Goal: Task Accomplishment & Management: Use online tool/utility

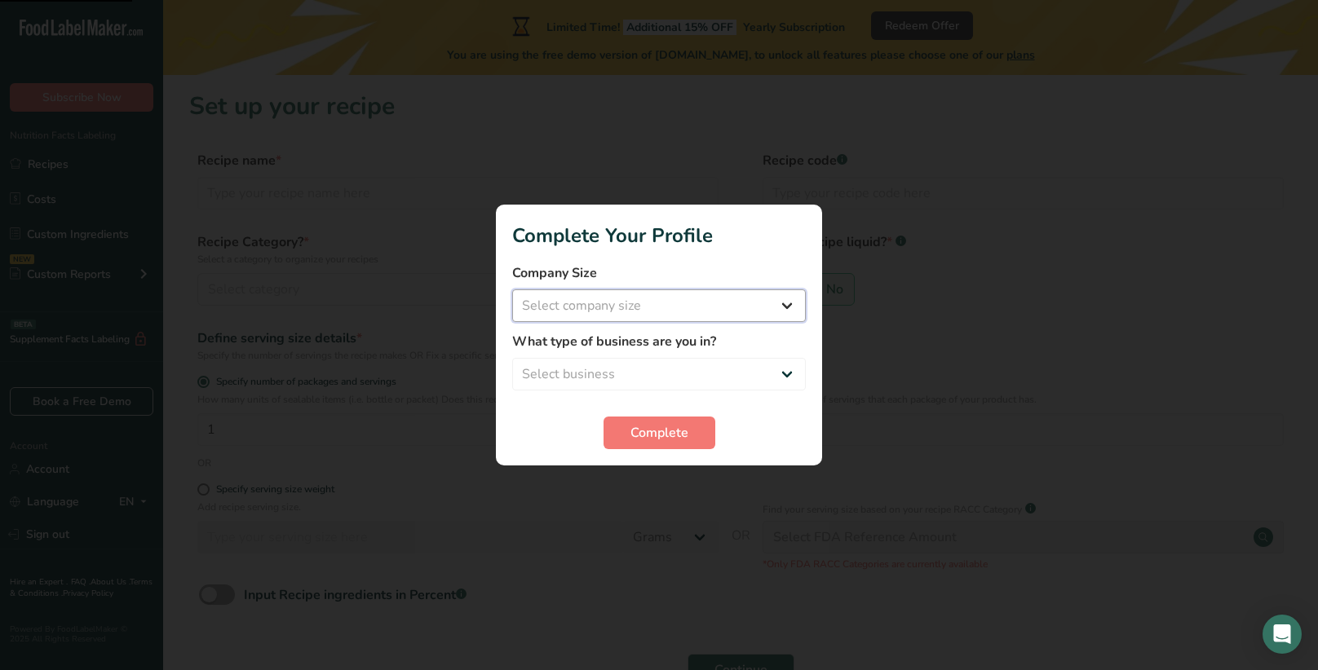
click at [590, 303] on select "Select company size Fewer than 10 Employees 10 to 50 Employees 51 to 500 Employ…" at bounding box center [659, 306] width 294 height 33
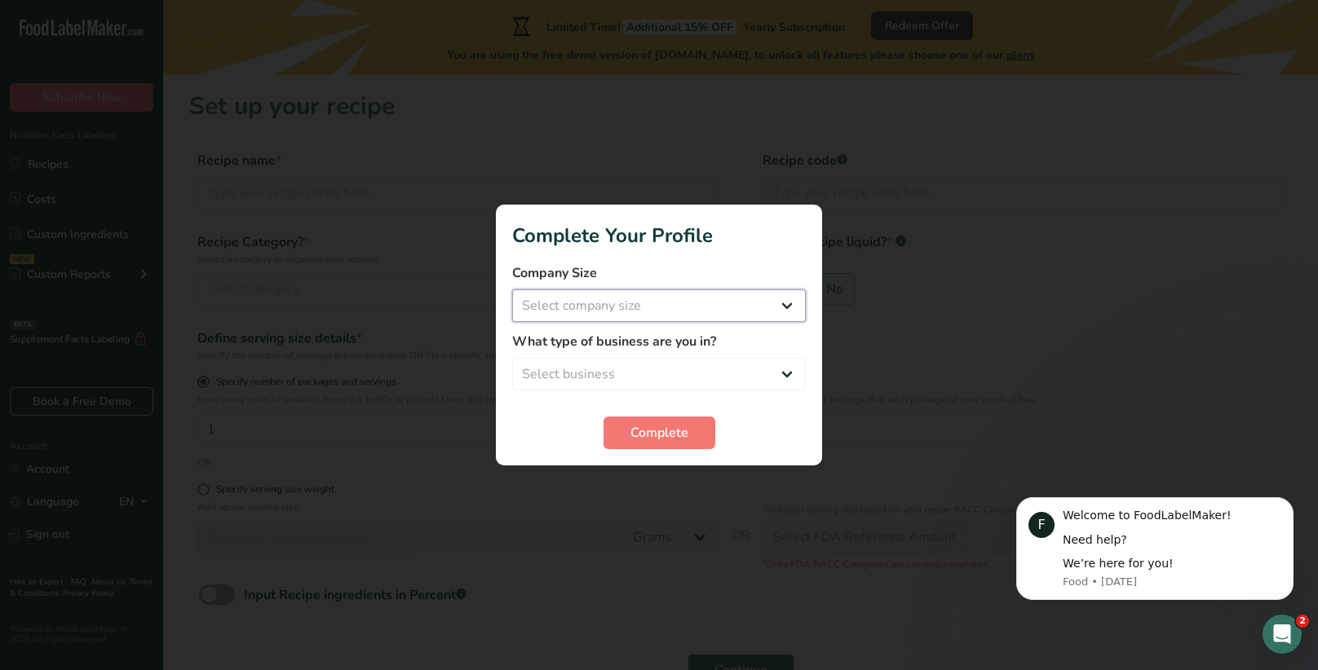
select select "1"
click at [512, 290] on select "Select company size Fewer than 10 Employees 10 to 50 Employees 51 to 500 Employ…" at bounding box center [659, 306] width 294 height 33
click at [573, 303] on select "Fewer than 10 Employees 10 to 50 Employees 51 to 500 Employees Over 500 Employe…" at bounding box center [659, 306] width 294 height 33
click at [572, 306] on select "Fewer than 10 Employees 10 to 50 Employees 51 to 500 Employees Over 500 Employe…" at bounding box center [659, 306] width 294 height 33
click at [569, 370] on select "Select business Packaged Food Manufacturer Restaurant & Cafe Bakery Meal Plans …" at bounding box center [659, 374] width 294 height 33
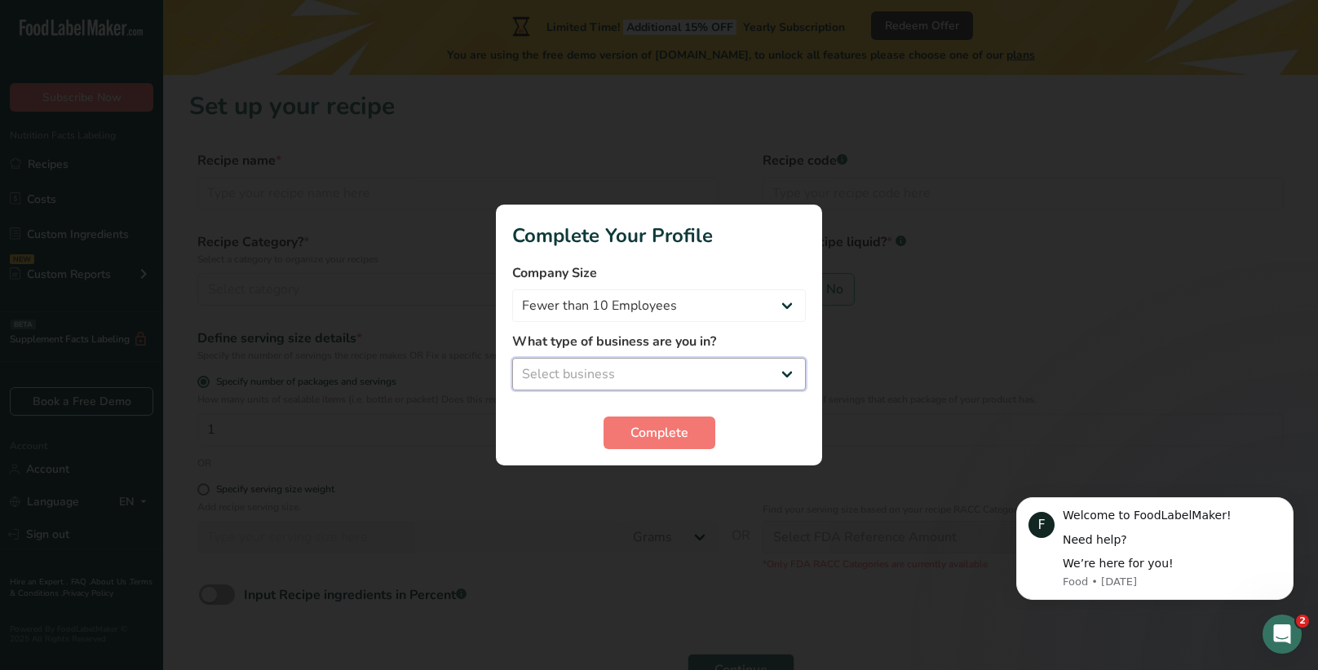
select select "8"
click at [512, 358] on select "Select business Packaged Food Manufacturer Restaurant & Cafe Bakery Meal Plans …" at bounding box center [659, 374] width 294 height 33
click at [835, 149] on div at bounding box center [659, 335] width 1318 height 670
click at [832, 150] on div at bounding box center [659, 335] width 1318 height 670
click at [674, 426] on span "Complete" at bounding box center [659, 433] width 58 height 20
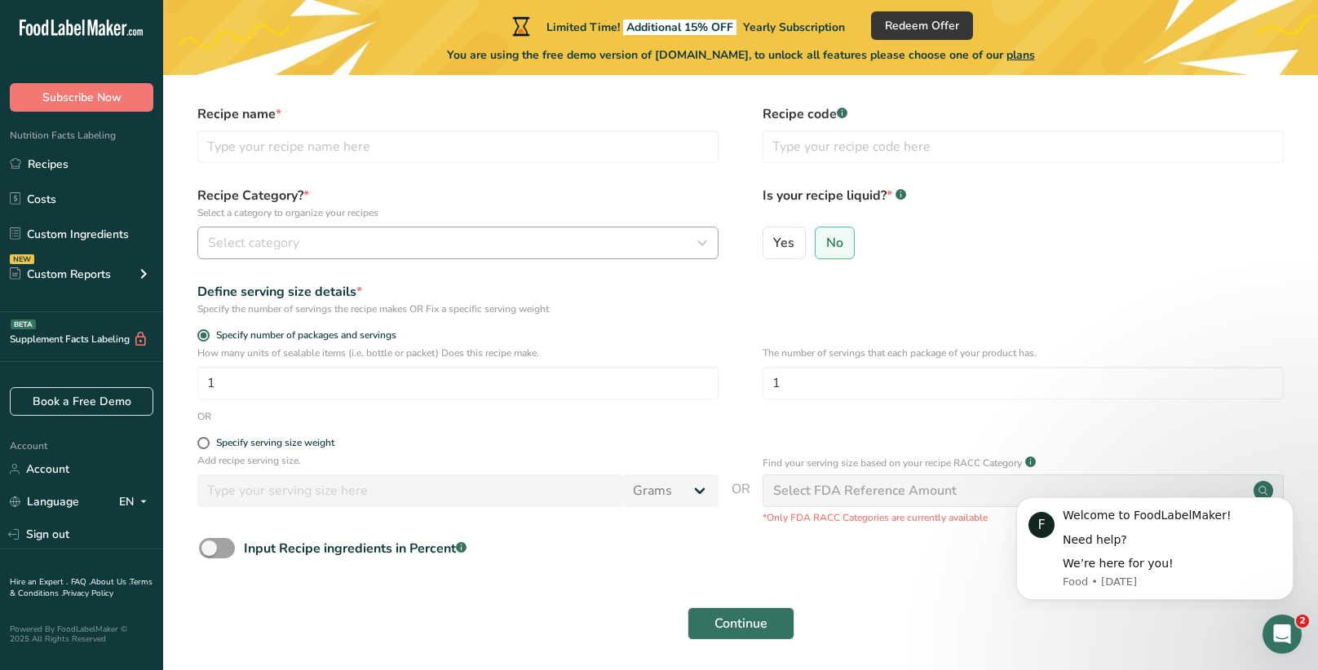
scroll to position [43, 0]
click at [483, 279] on form "Recipe name * Recipe code .a-a{fill:#347362;}.b-a{fill:#fff;} Recipe Category? …" at bounding box center [740, 381] width 1103 height 546
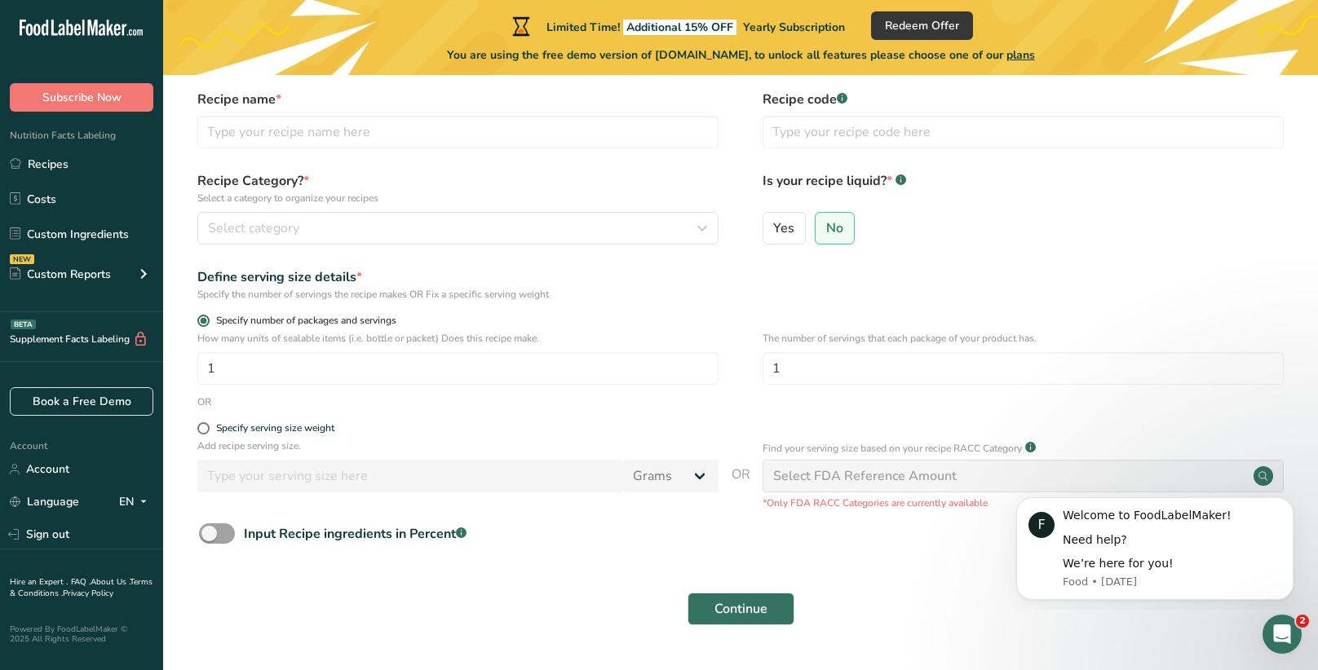
scroll to position [0, 0]
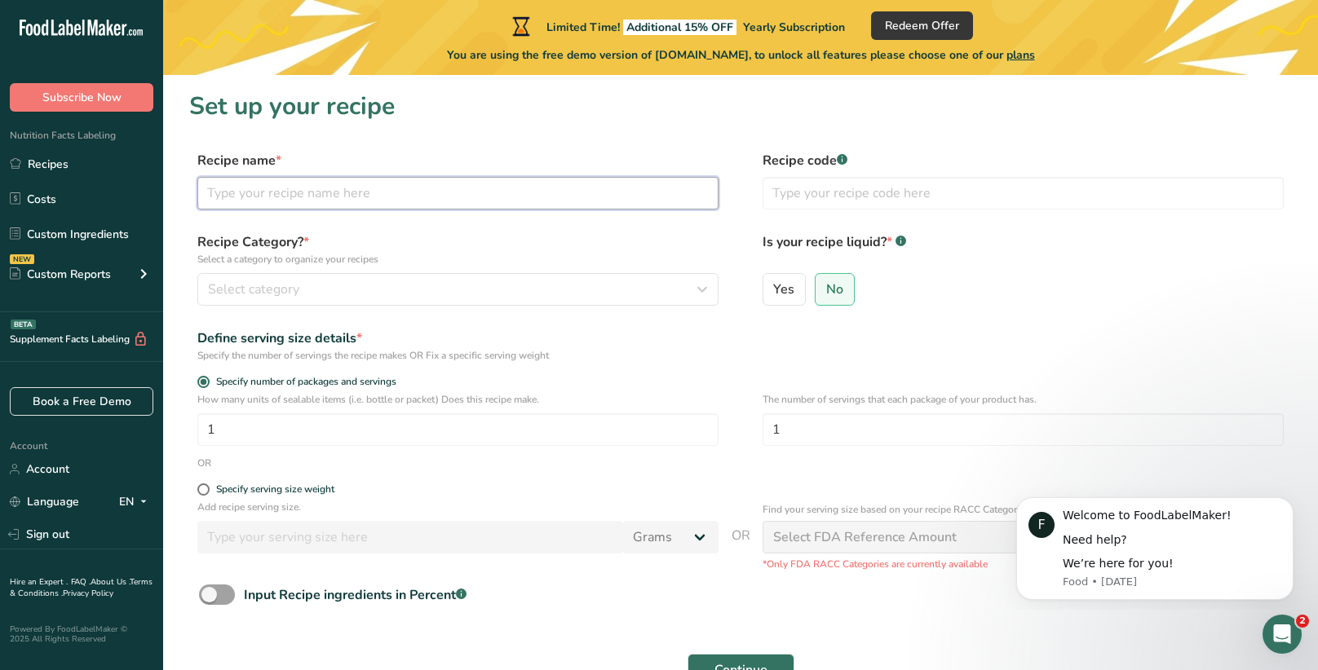
click at [360, 188] on input "text" at bounding box center [457, 193] width 521 height 33
type input "Choclate"
type input "Chocolate bar"
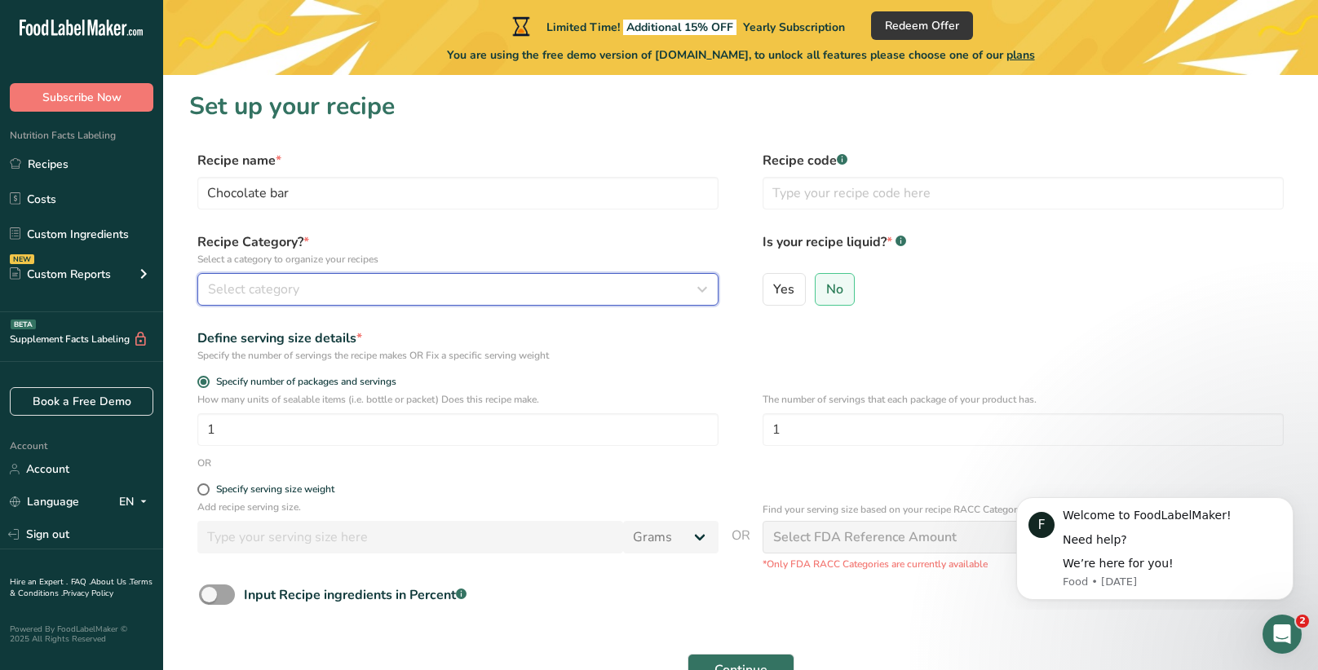
click at [627, 286] on div "Select category" at bounding box center [453, 290] width 490 height 20
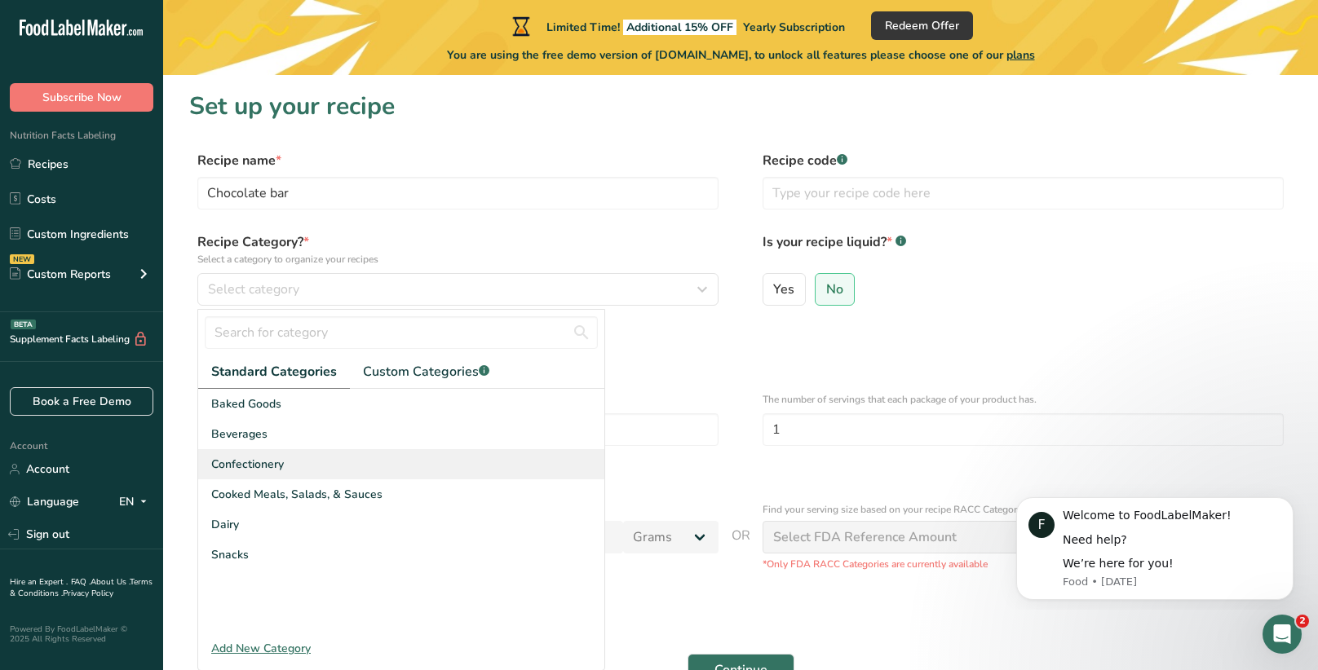
click at [261, 471] on span "Confectionery" at bounding box center [247, 464] width 73 height 17
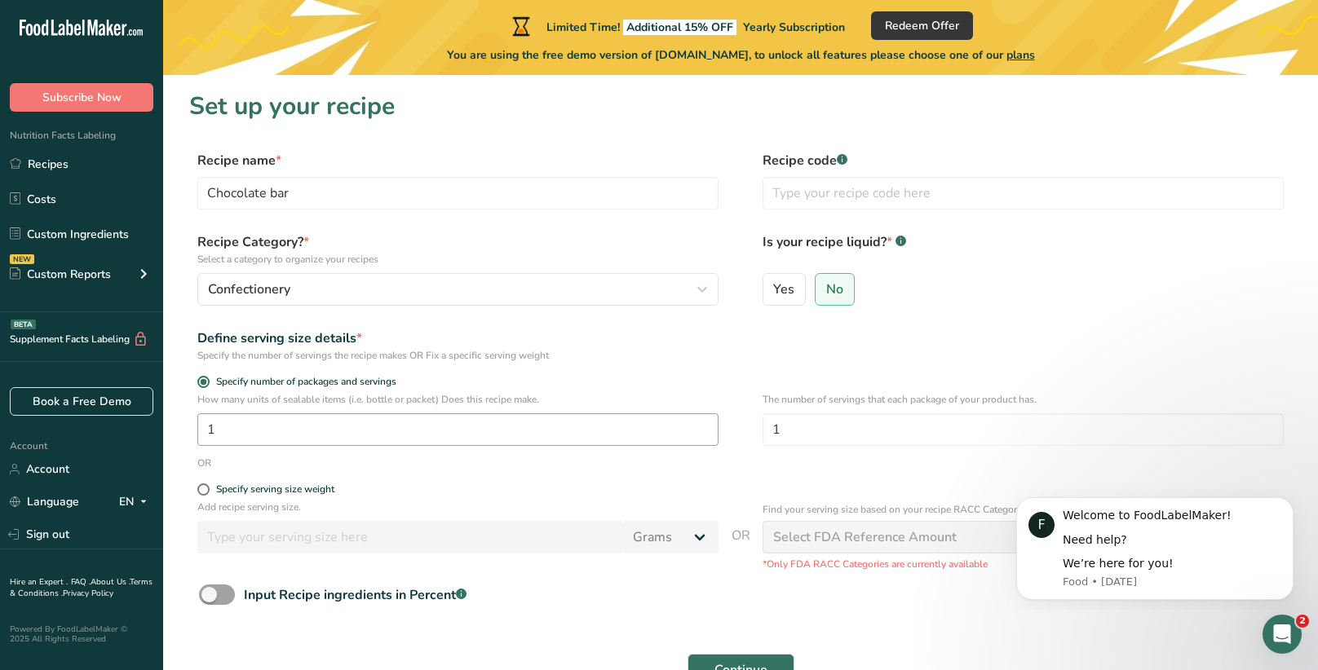
scroll to position [105, 0]
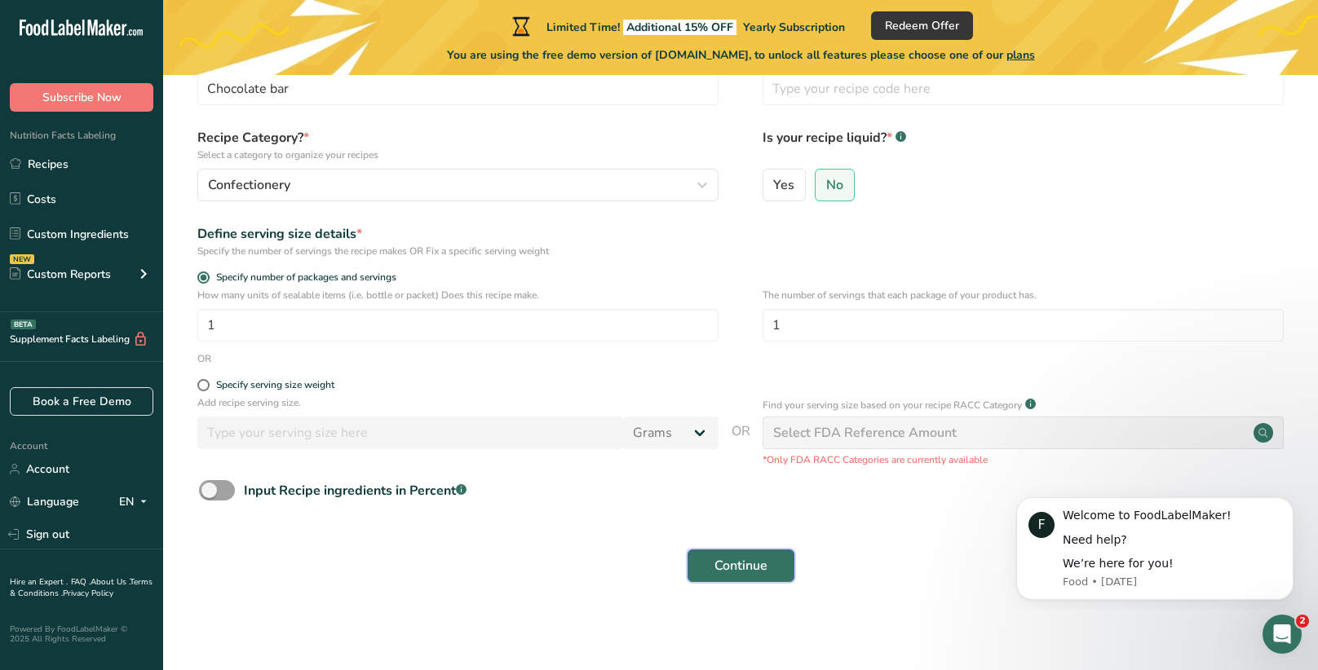
click at [732, 564] on span "Continue" at bounding box center [740, 566] width 53 height 20
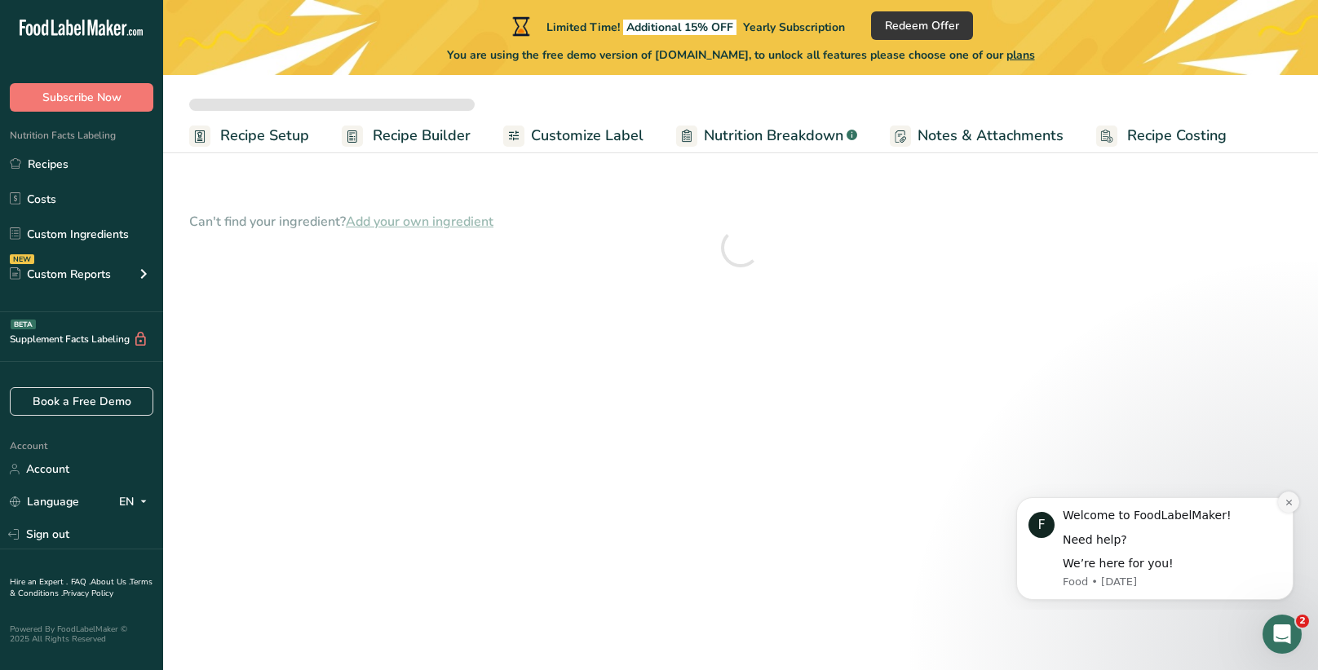
click at [1284, 502] on icon "Dismiss notification" at bounding box center [1288, 502] width 9 height 9
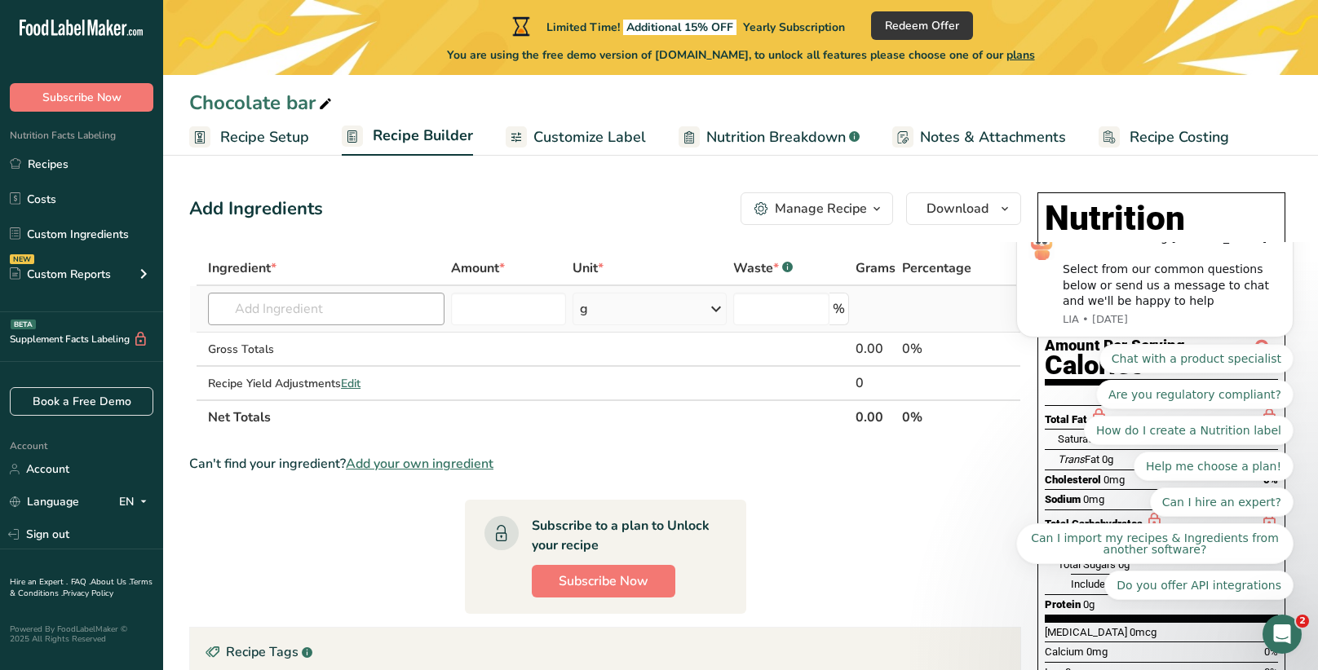
scroll to position [23, 0]
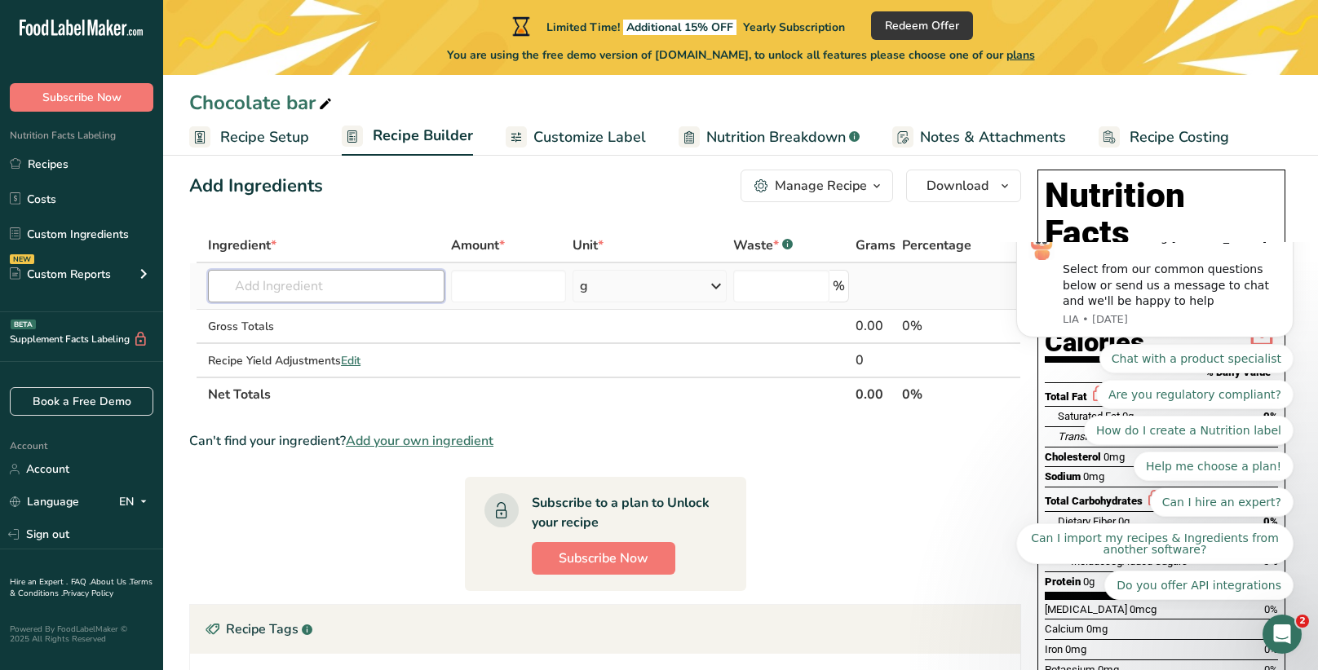
click at [352, 292] on input "text" at bounding box center [326, 286] width 237 height 33
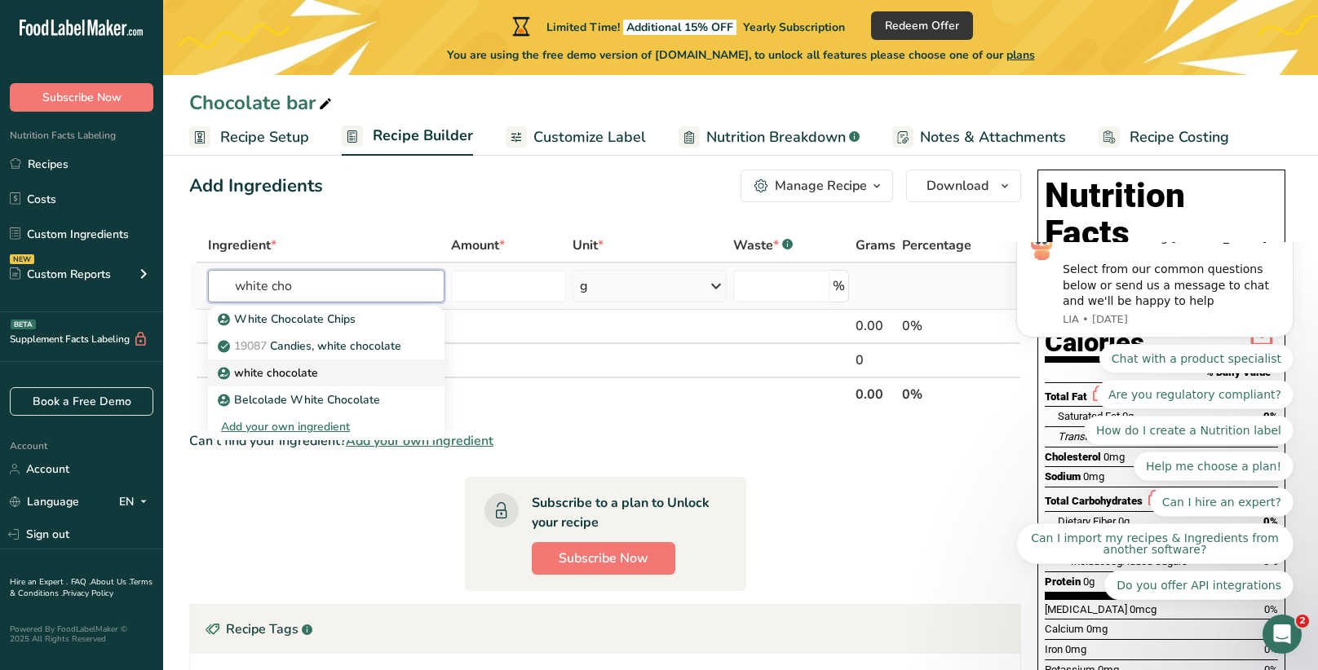
type input "white cho"
click at [329, 372] on div "white chocolate" at bounding box center [313, 373] width 184 height 17
type input "white chocolate"
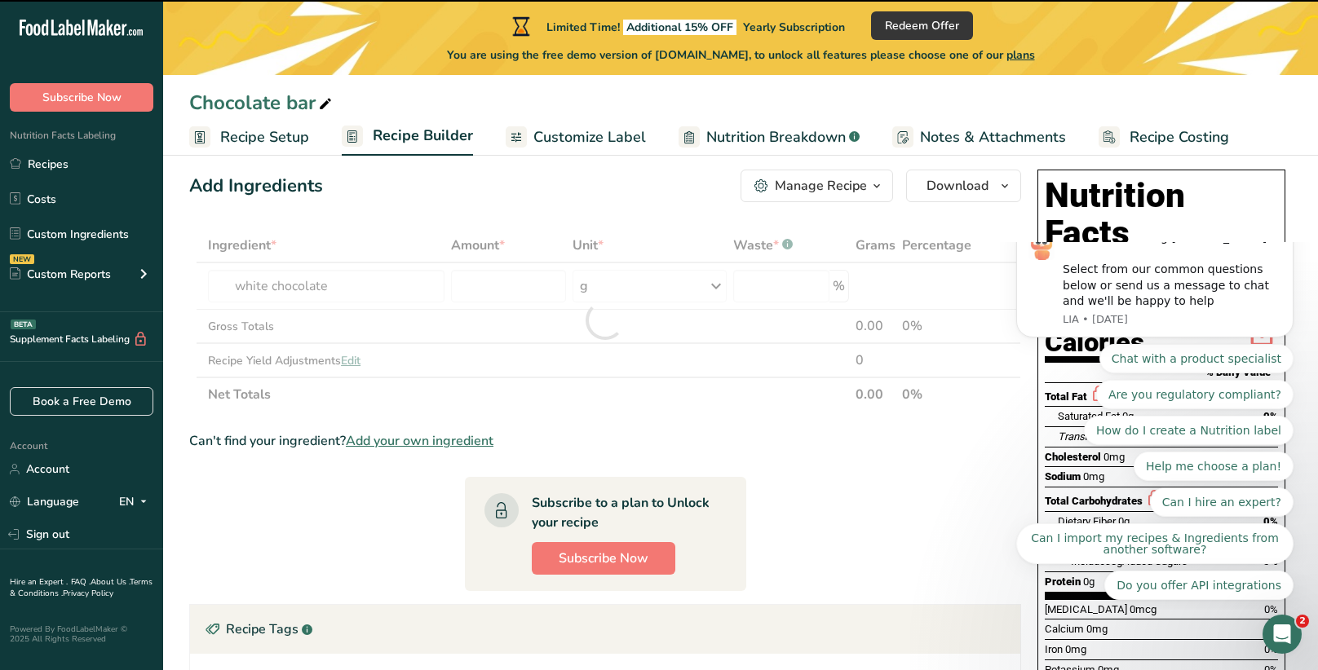
type input "0"
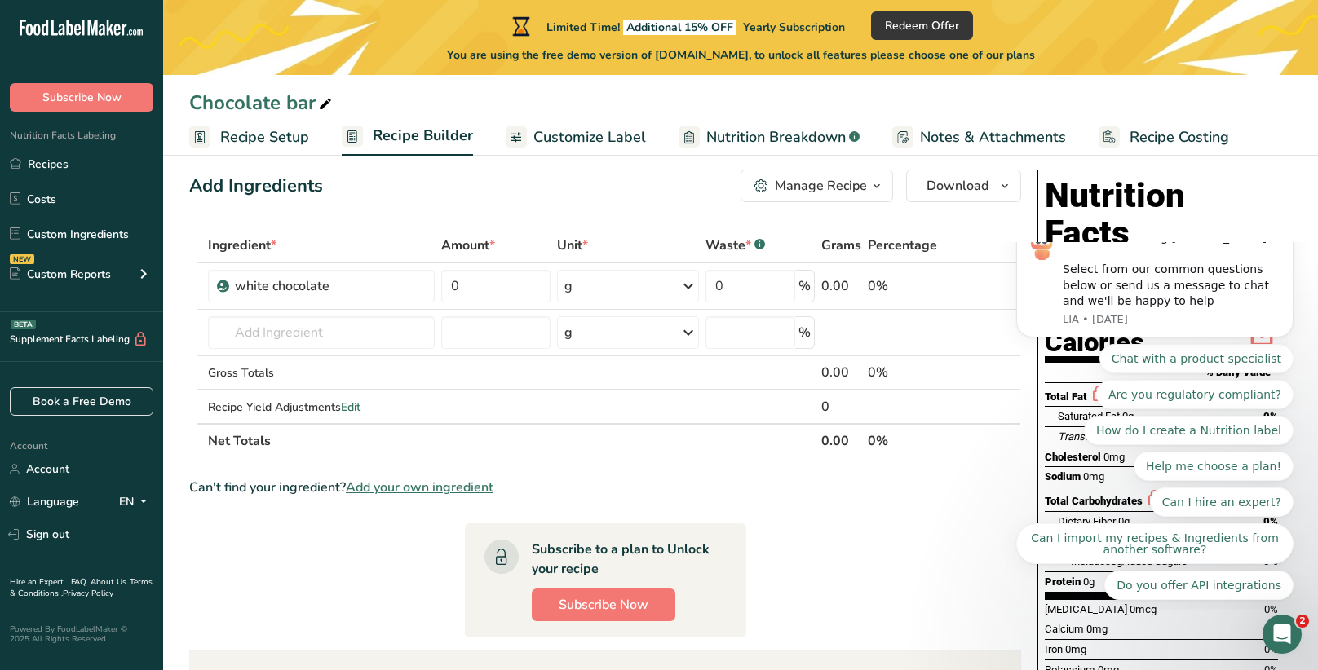
click at [1288, 227] on icon "Dismiss notification" at bounding box center [1288, 224] width 6 height 6
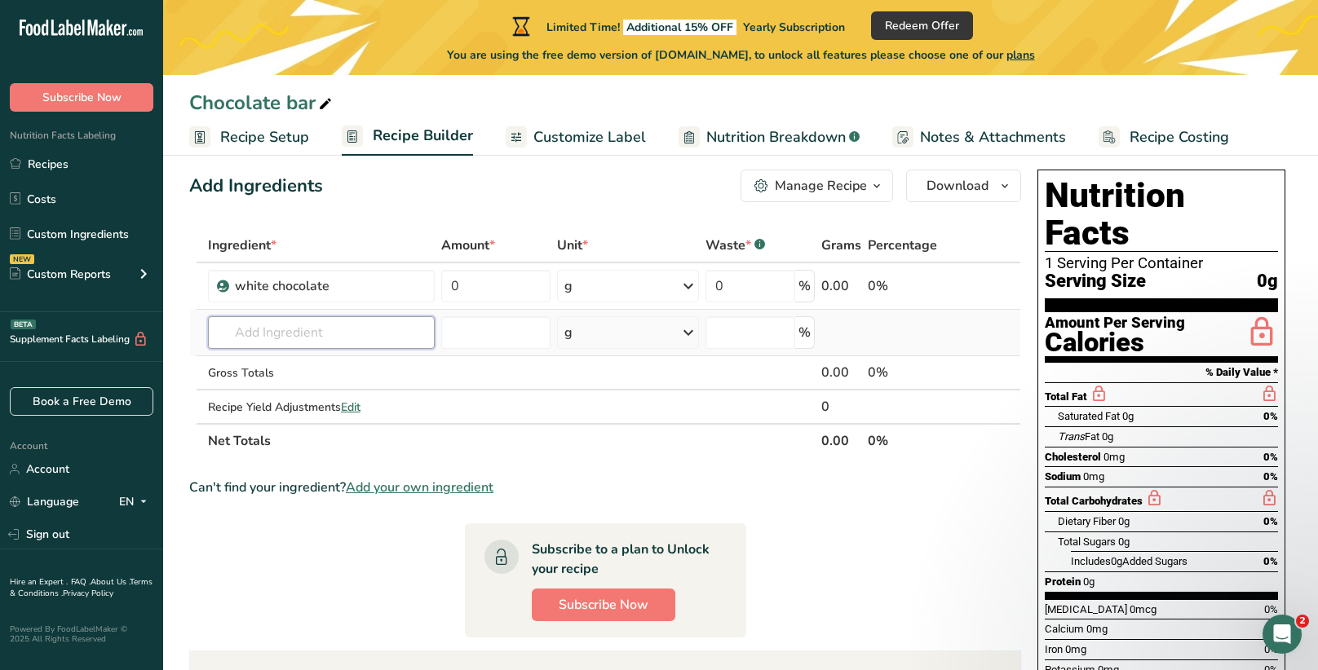
click at [334, 346] on input "text" at bounding box center [321, 332] width 227 height 33
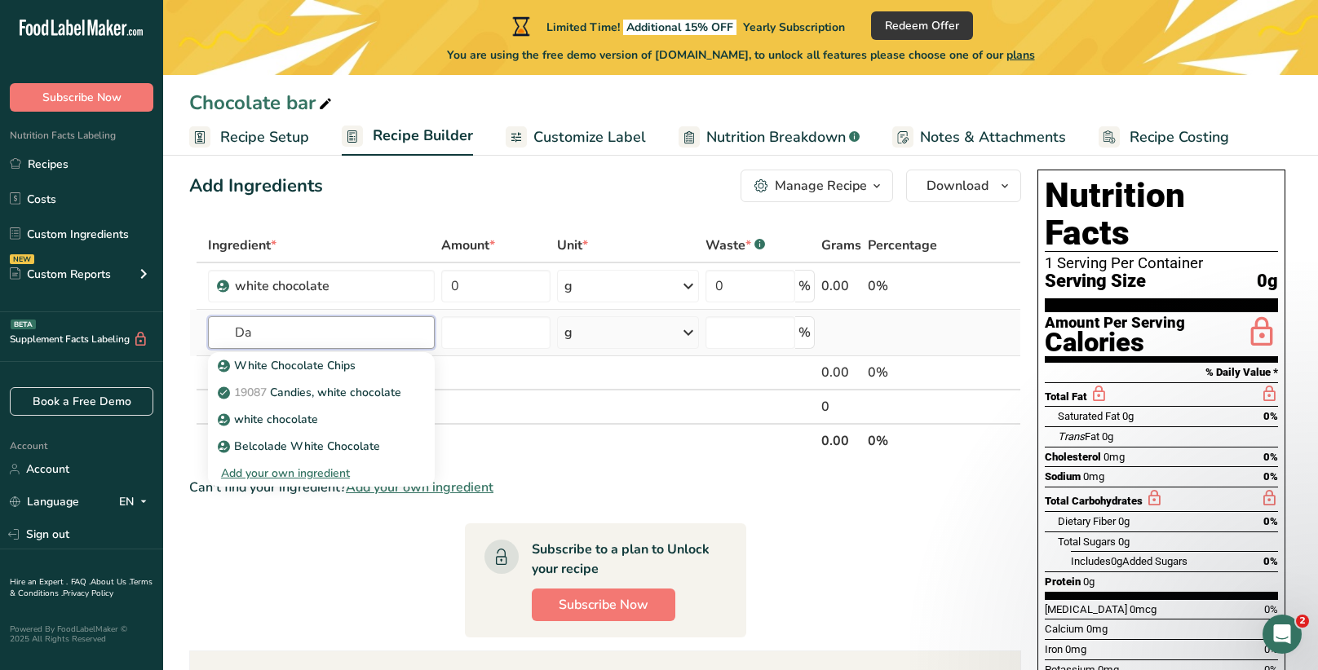
type input "D"
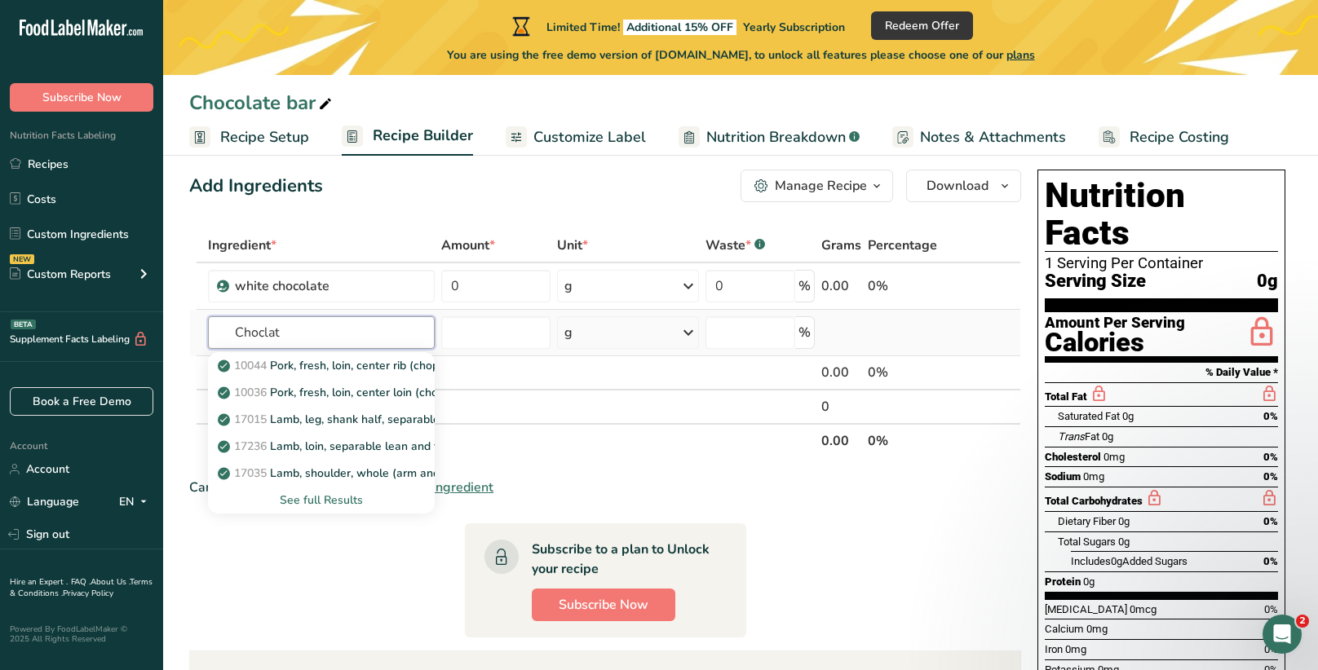
type input "Choclate"
click at [236, 329] on input "Chocolate" at bounding box center [321, 332] width 227 height 33
type input "Chocolate"
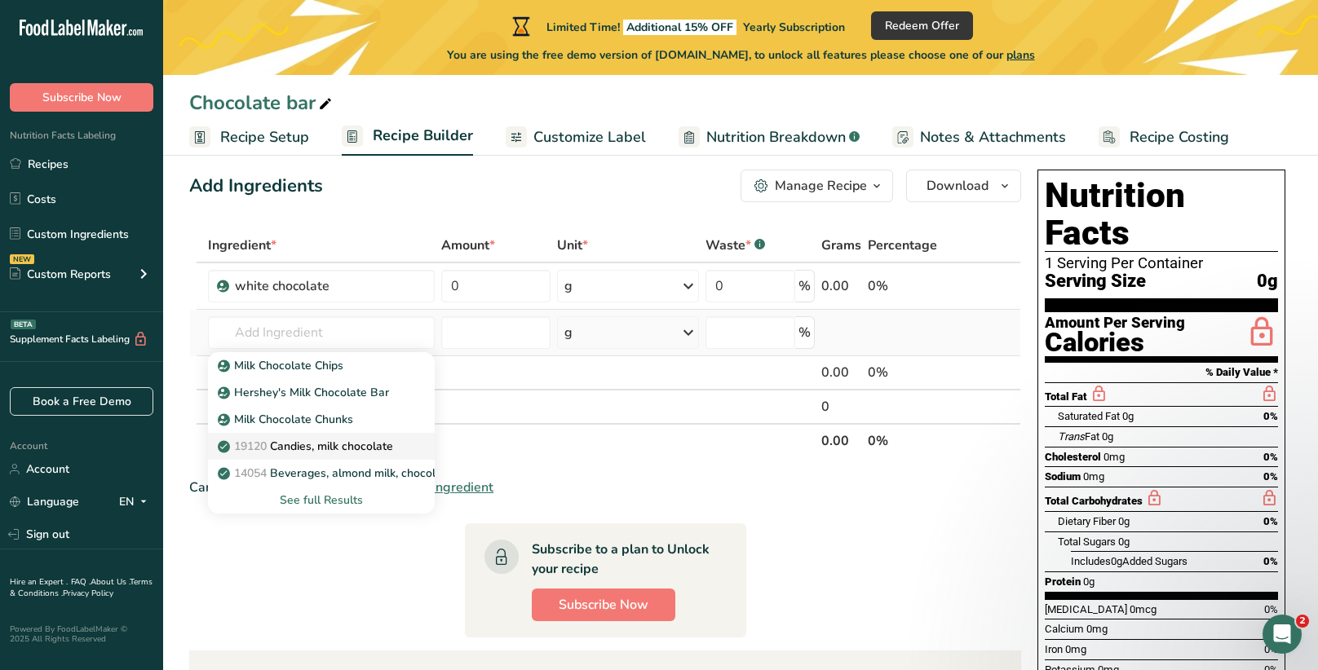
click at [314, 446] on p "19120 Candies, milk chocolate" at bounding box center [307, 446] width 172 height 17
type input "Candies, milk chocolate"
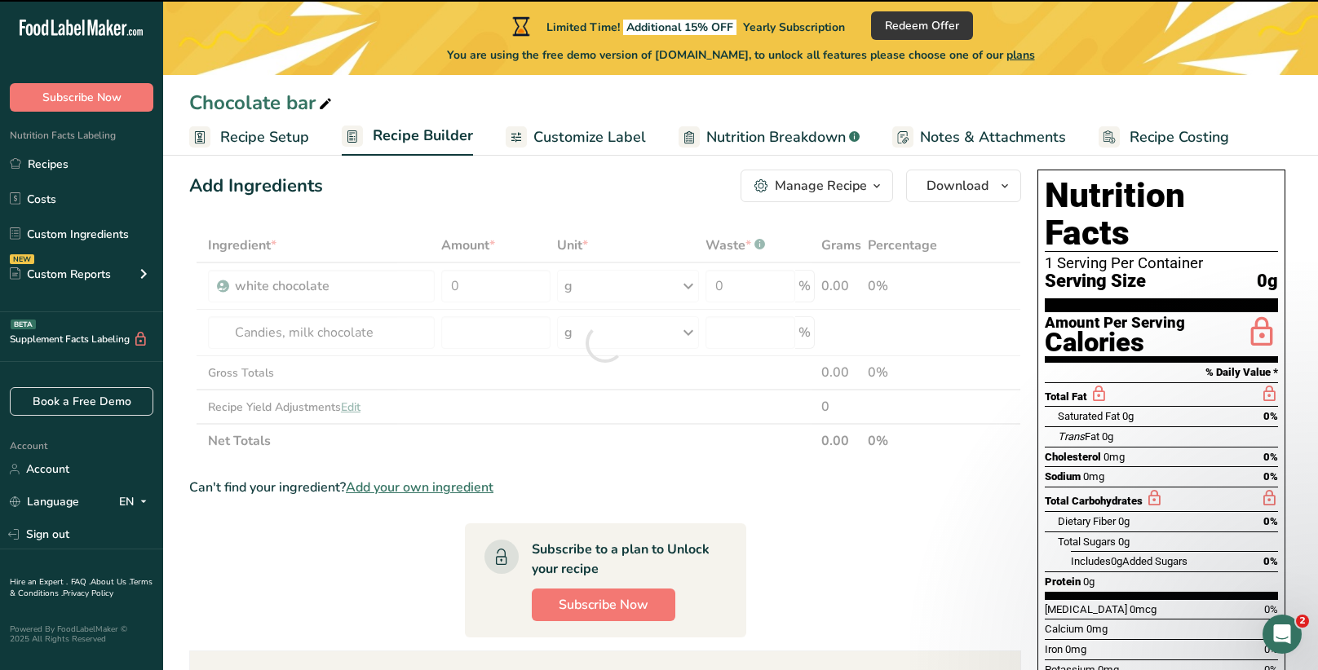
type input "0"
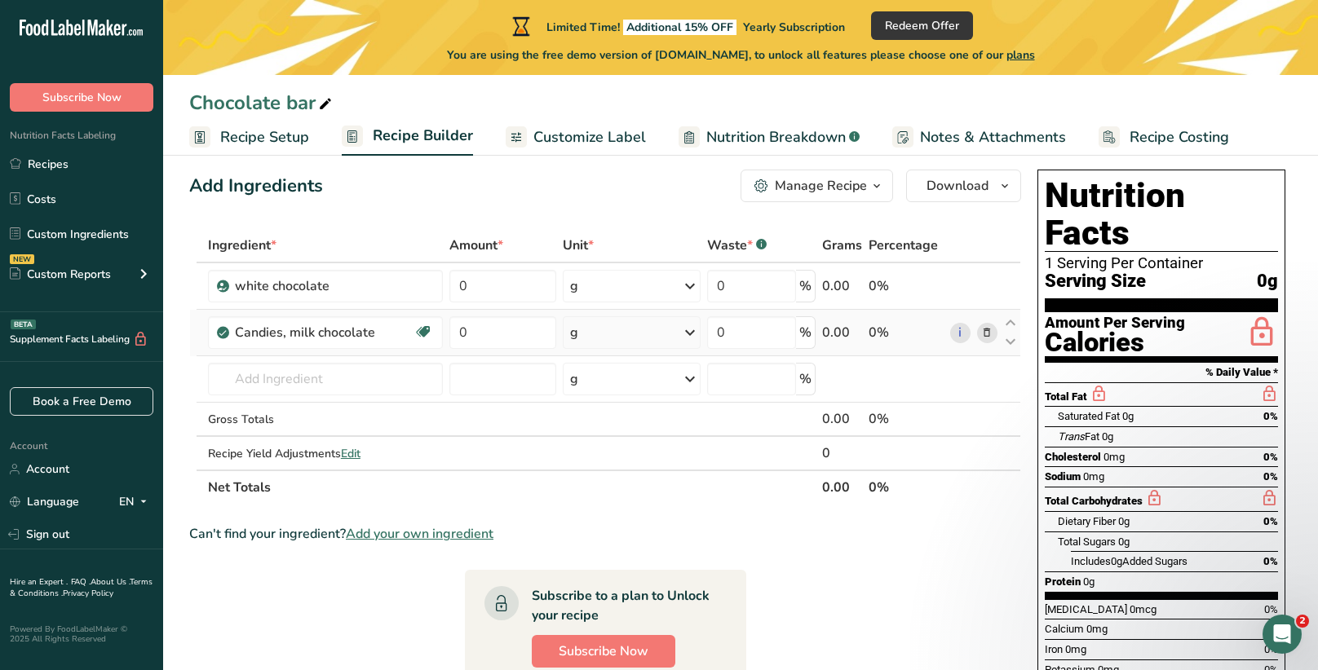
click at [218, 330] on icon at bounding box center [223, 332] width 10 height 15
click at [230, 329] on div "Candies, milk chocolate Gluten free Vegetarian" at bounding box center [325, 332] width 235 height 33
click at [246, 330] on div "Candies, milk chocolate" at bounding box center [324, 333] width 179 height 20
click at [263, 329] on div "Candies, milk chocolate" at bounding box center [324, 333] width 179 height 20
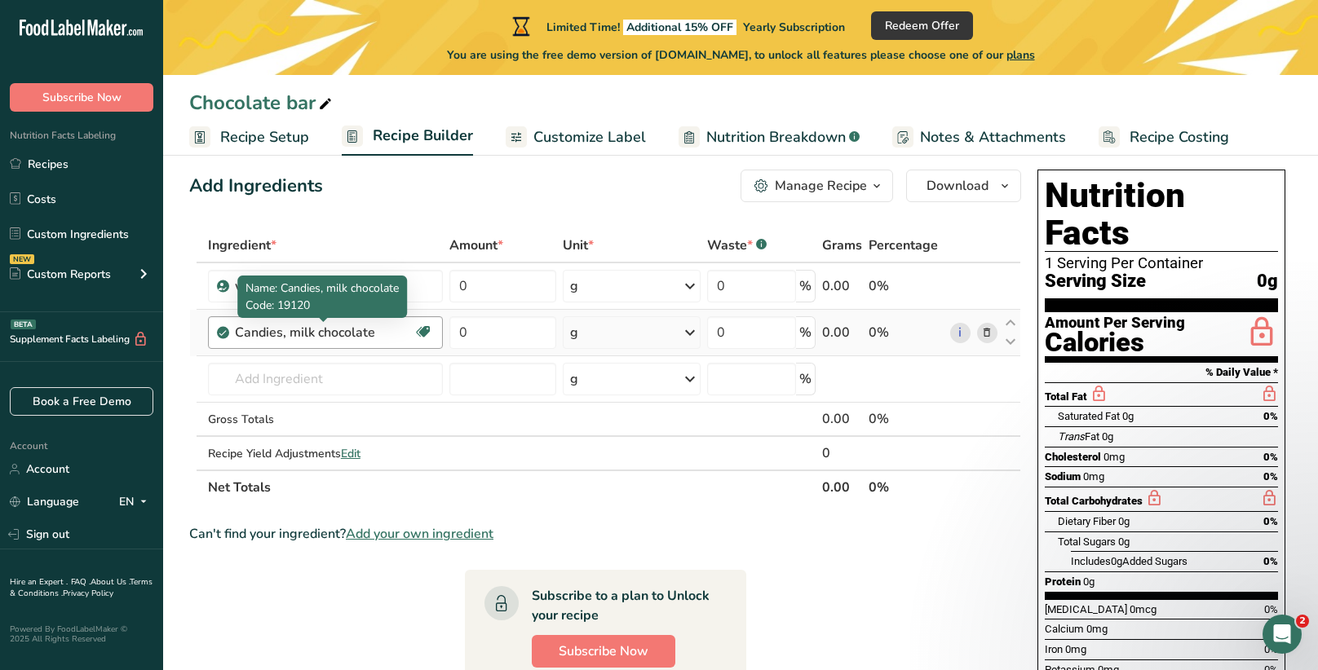
click at [263, 329] on div "Candies, milk chocolate" at bounding box center [324, 333] width 179 height 20
click at [396, 327] on div "Candies, milk chocolate" at bounding box center [324, 333] width 179 height 20
click at [400, 329] on div "Candies, milk chocolate" at bounding box center [324, 333] width 179 height 20
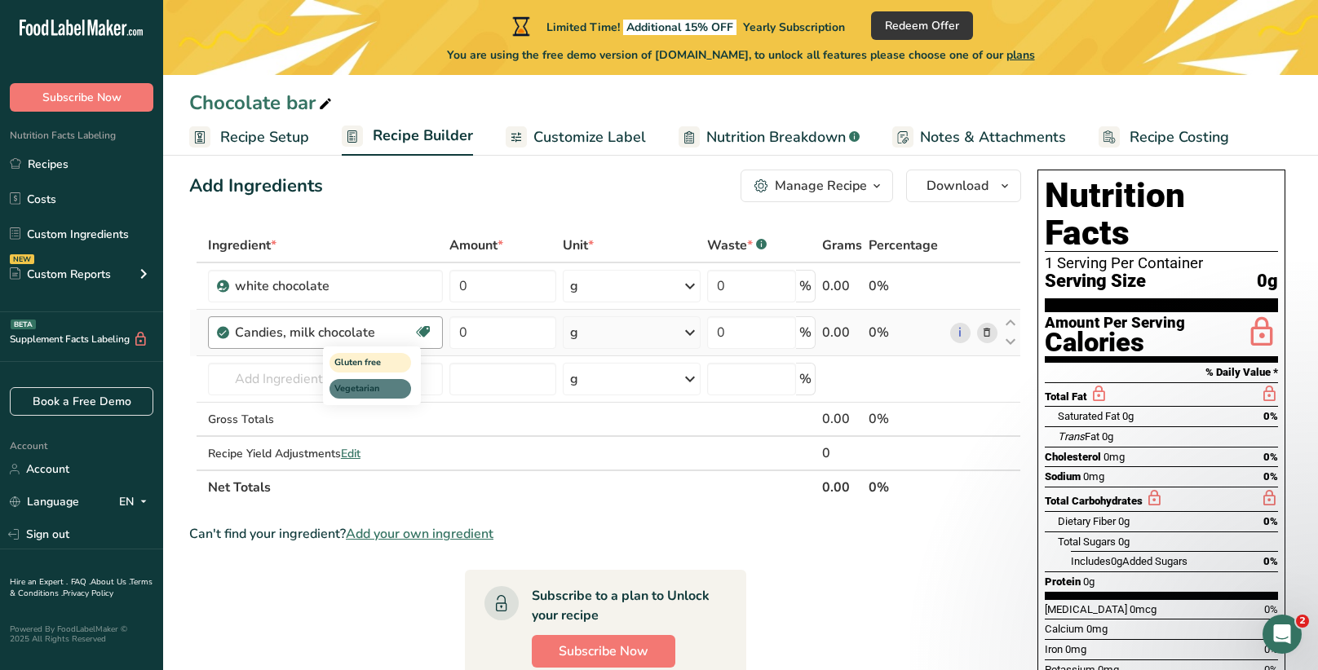
click at [422, 334] on icon at bounding box center [423, 332] width 16 height 25
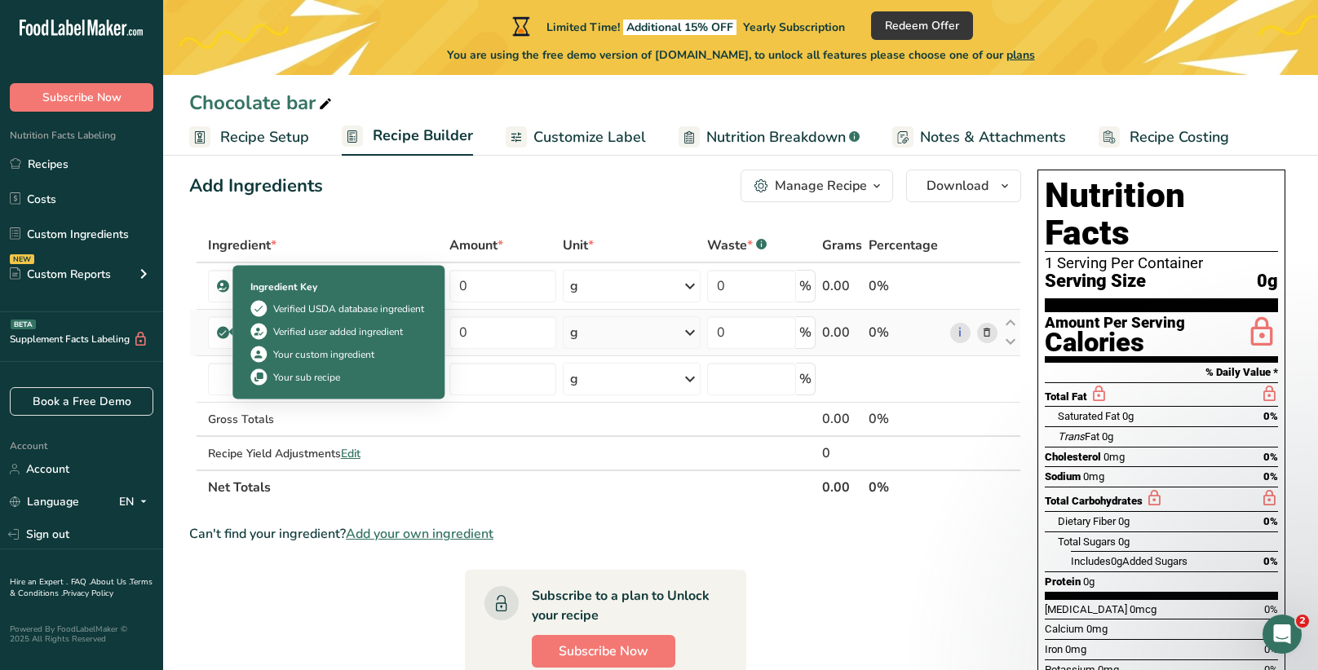
click at [227, 329] on icon at bounding box center [223, 332] width 10 height 15
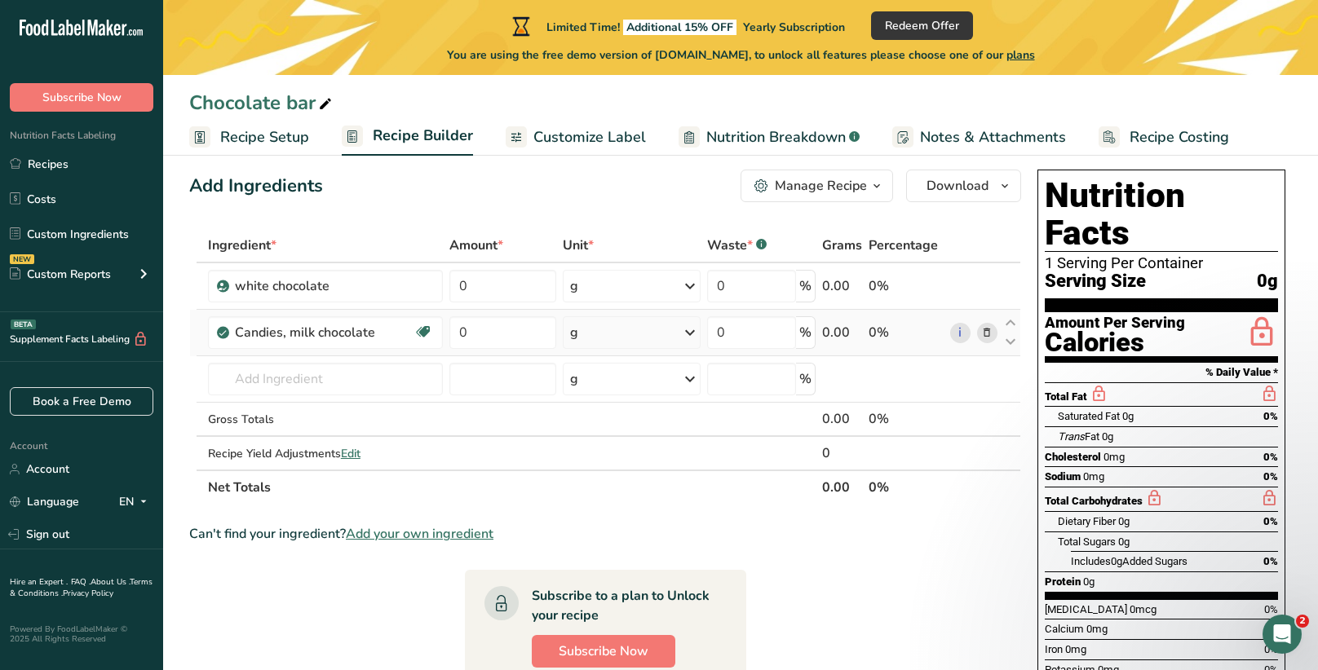
click at [981, 331] on icon at bounding box center [986, 333] width 11 height 17
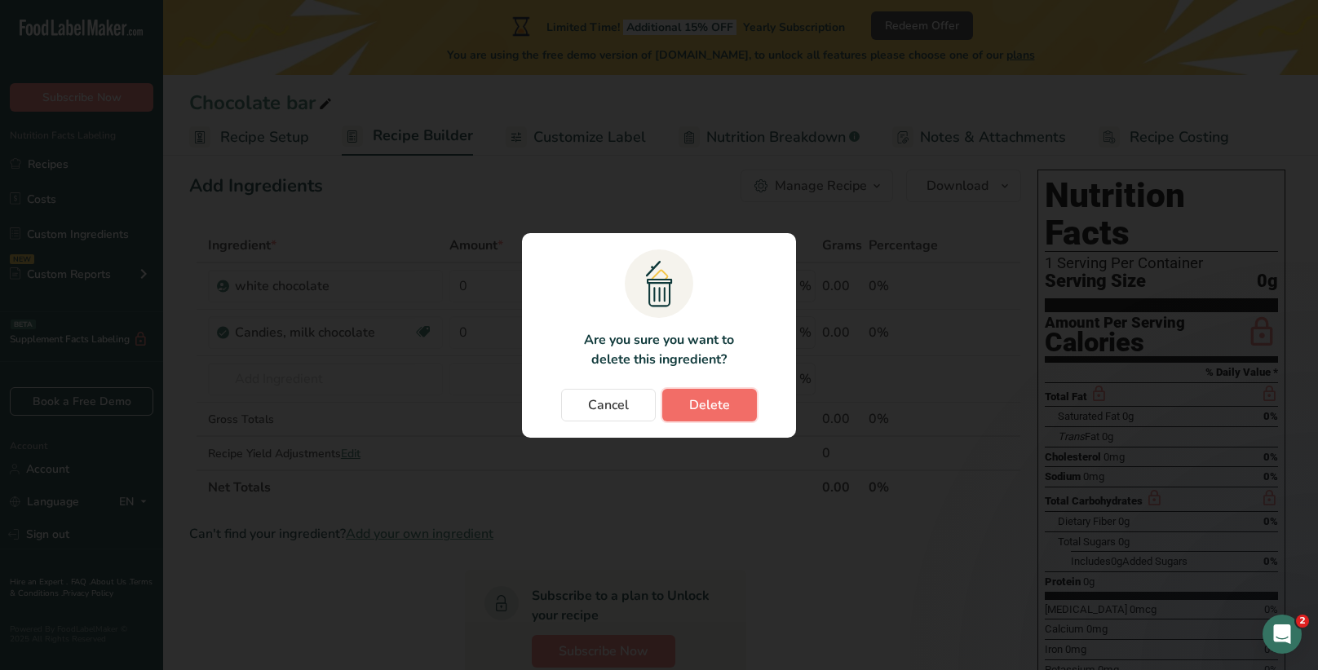
click at [683, 417] on button "Delete" at bounding box center [709, 405] width 95 height 33
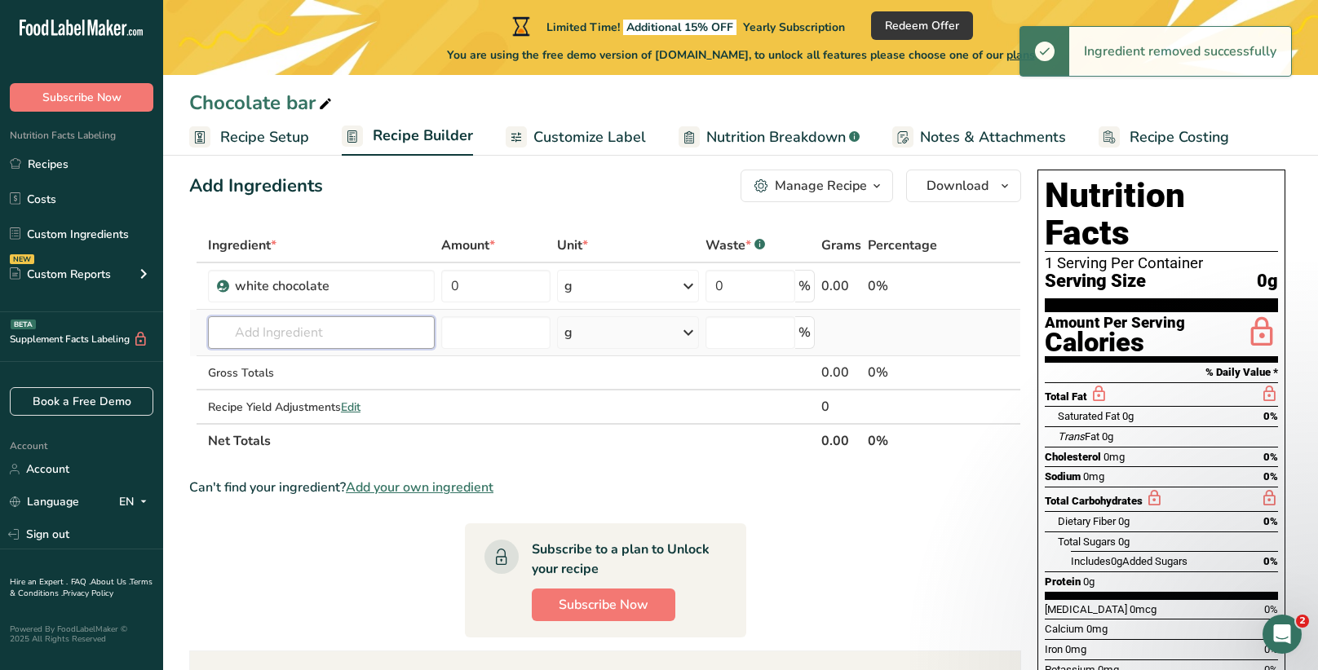
click at [350, 343] on input "text" at bounding box center [321, 332] width 227 height 33
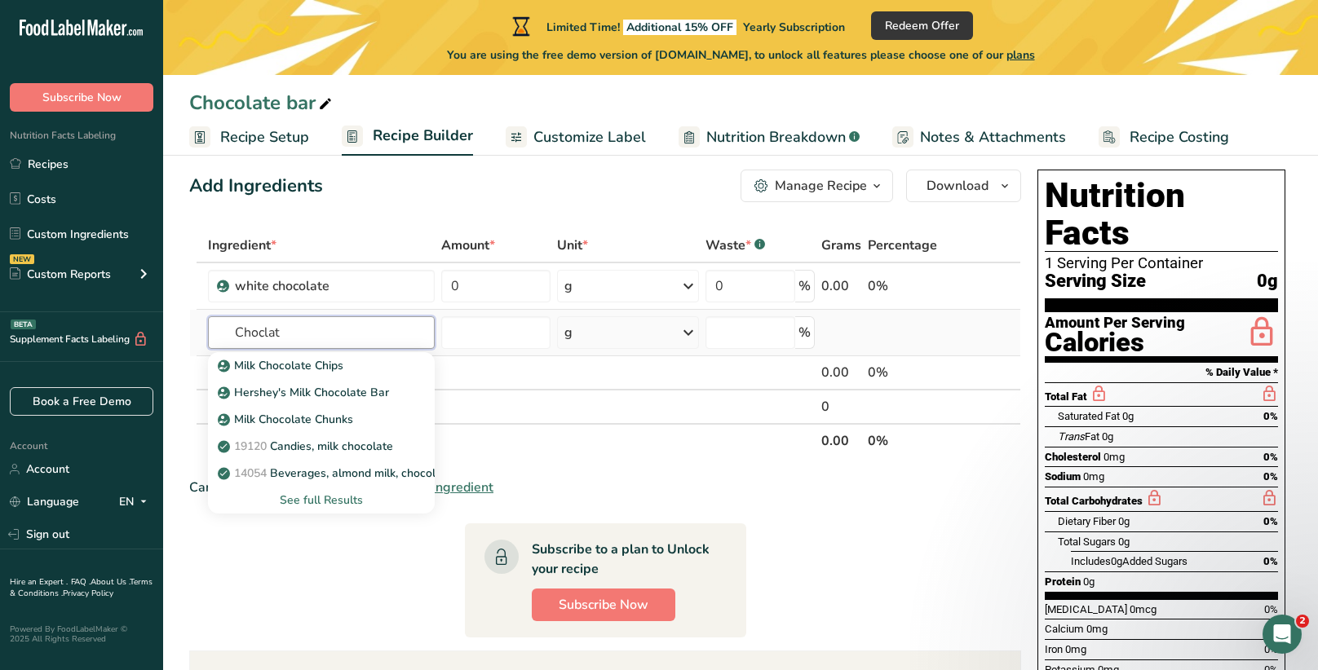
type input "Choclate"
type input "Chocolate"
click at [350, 438] on div "Dark Chocolate Chip" at bounding box center [308, 446] width 175 height 17
type input "Dark Chocolate Chip"
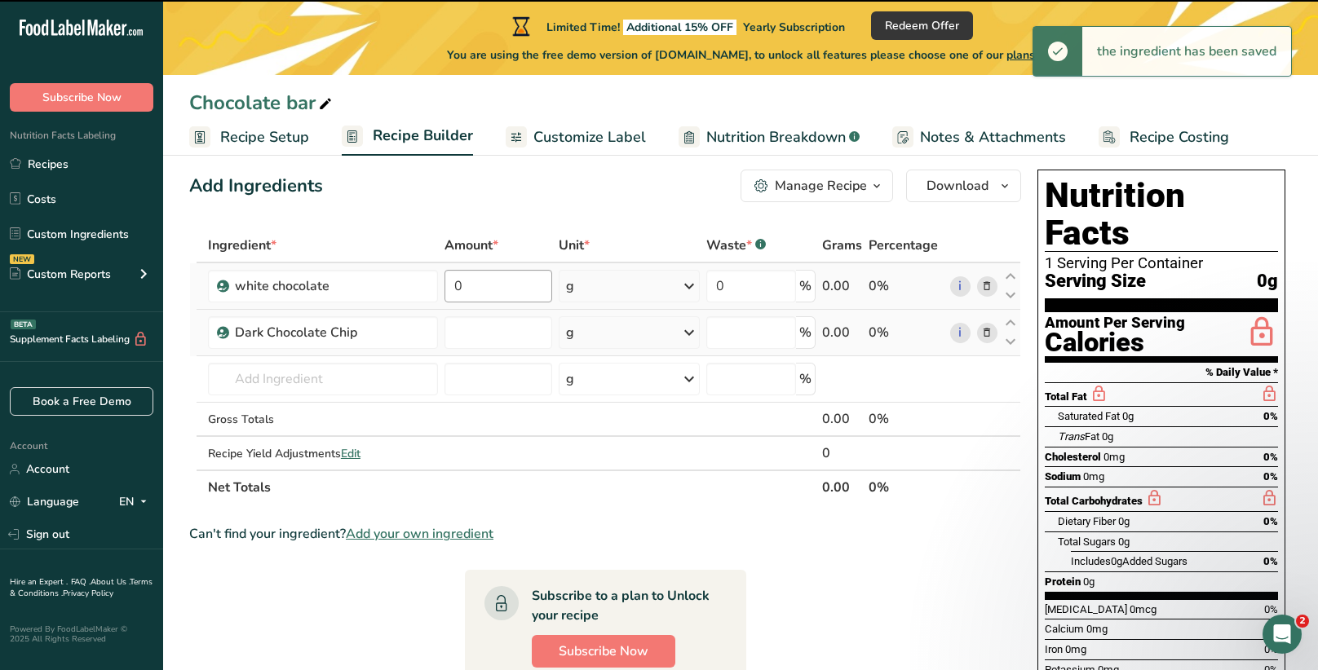
type input "0"
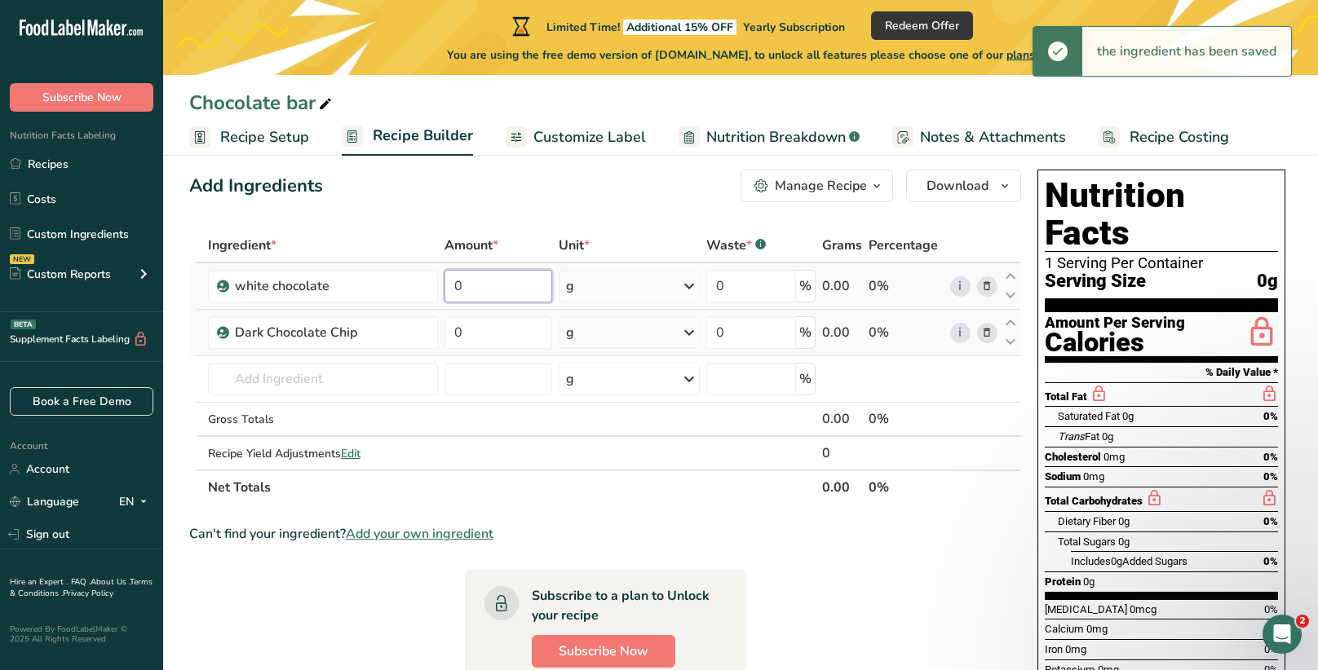
click at [482, 289] on input "0" at bounding box center [498, 286] width 108 height 33
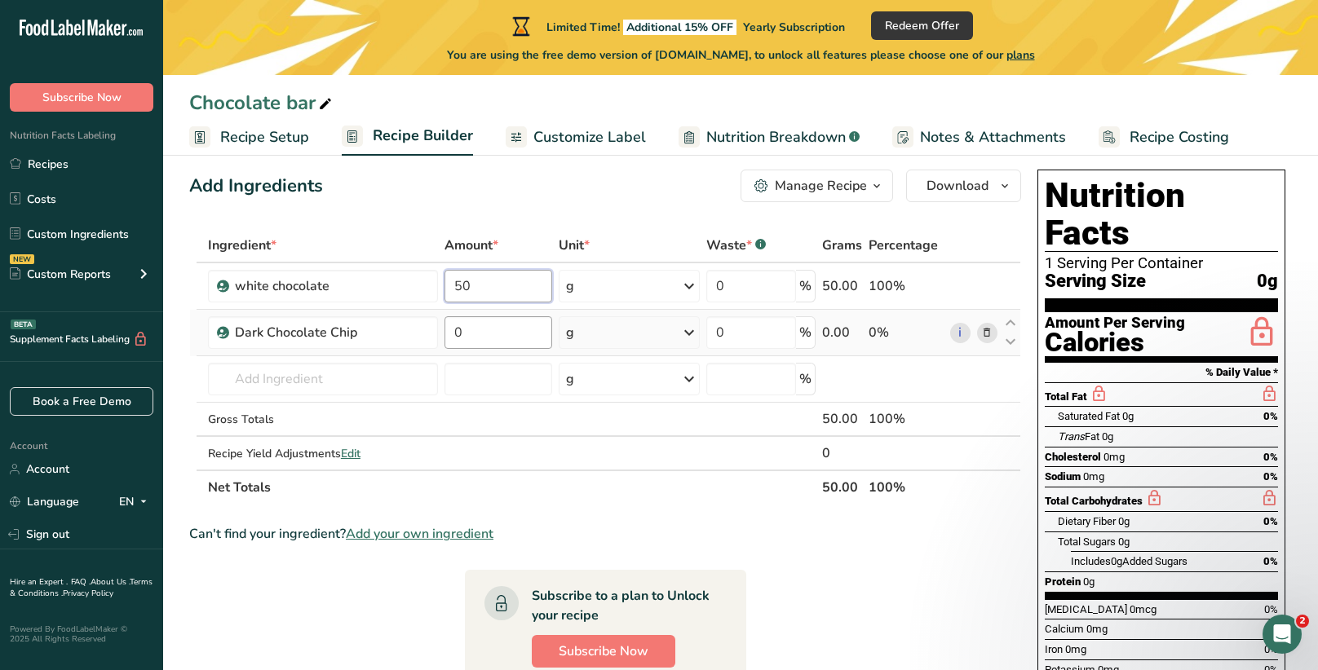
type input "50"
click at [474, 338] on div "Ingredient * Amount * Unit * Waste * .a-a{fill:#347362;}.b-a{fill:#fff;} Grams …" at bounding box center [605, 366] width 832 height 276
type input "100"
click at [304, 381] on div "Ingredient * Amount * Unit * Waste * .a-a{fill:#347362;}.b-a{fill:#fff;} Grams …" at bounding box center [605, 366] width 832 height 276
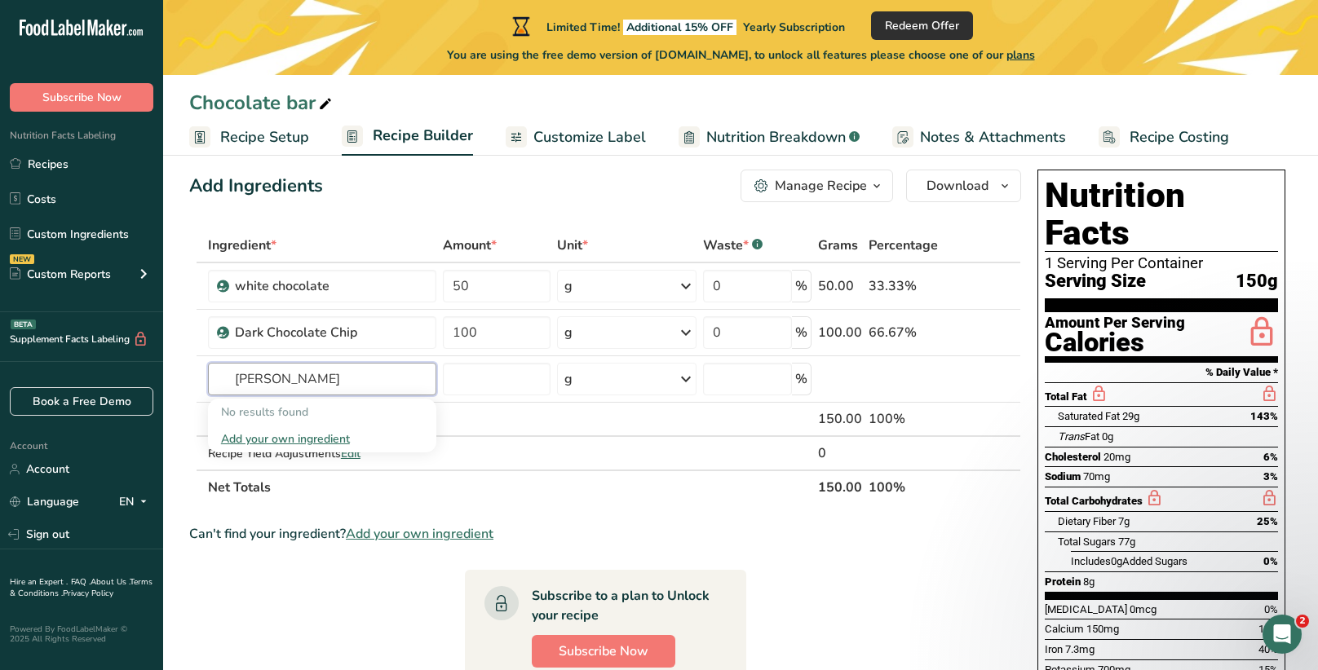
type input "[PERSON_NAME]"
click at [312, 370] on input "text" at bounding box center [322, 379] width 229 height 33
type input "Mr [PERSON_NAME] noodles"
click at [298, 440] on div "Add your own ingredient" at bounding box center [322, 439] width 203 height 17
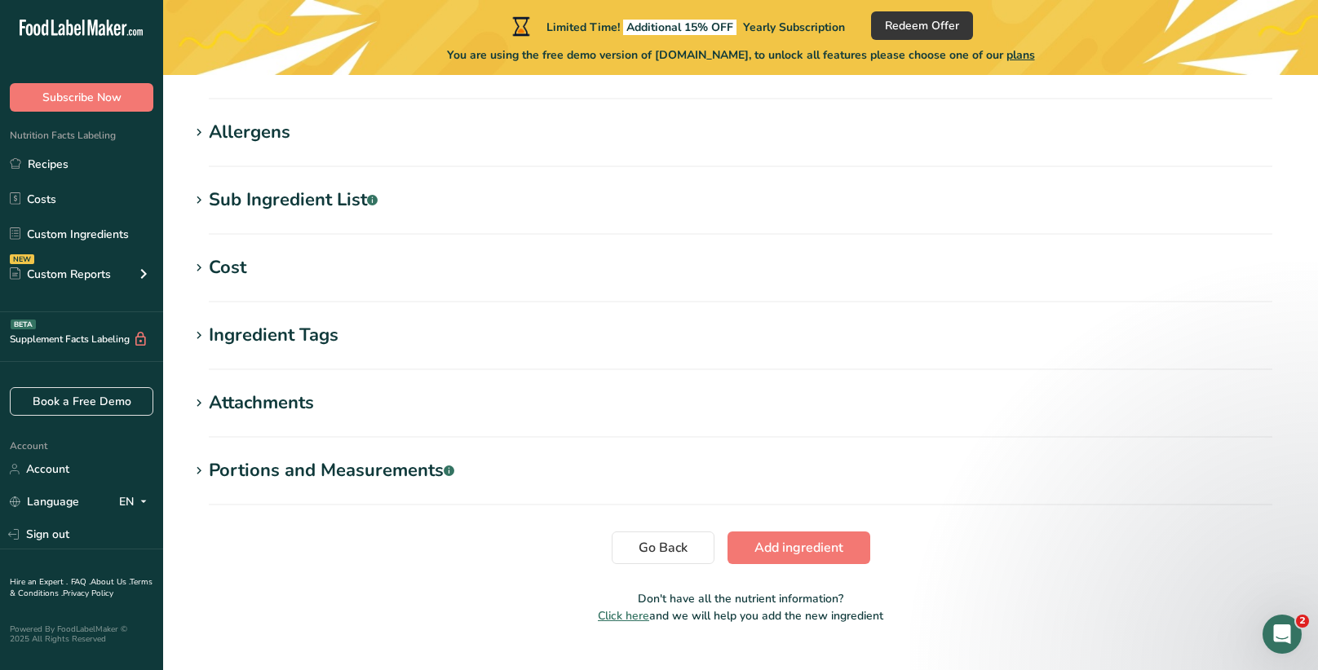
scroll to position [701, 0]
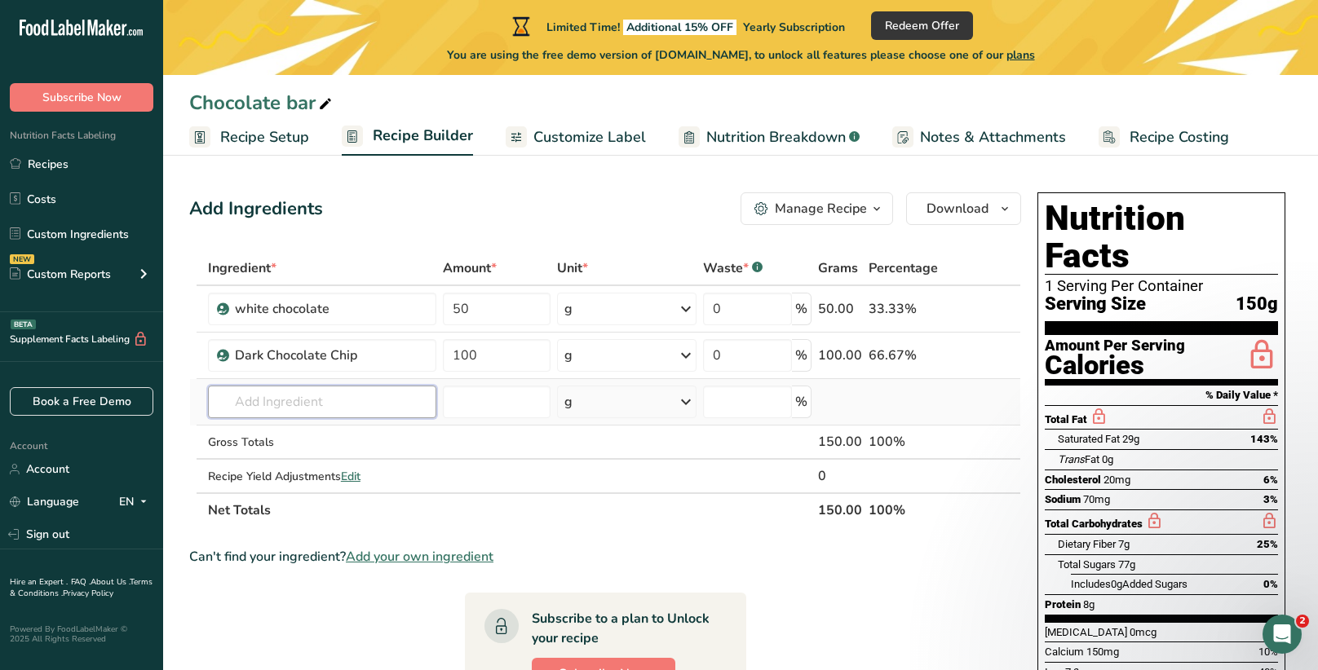
click at [308, 405] on input "text" at bounding box center [322, 402] width 229 height 33
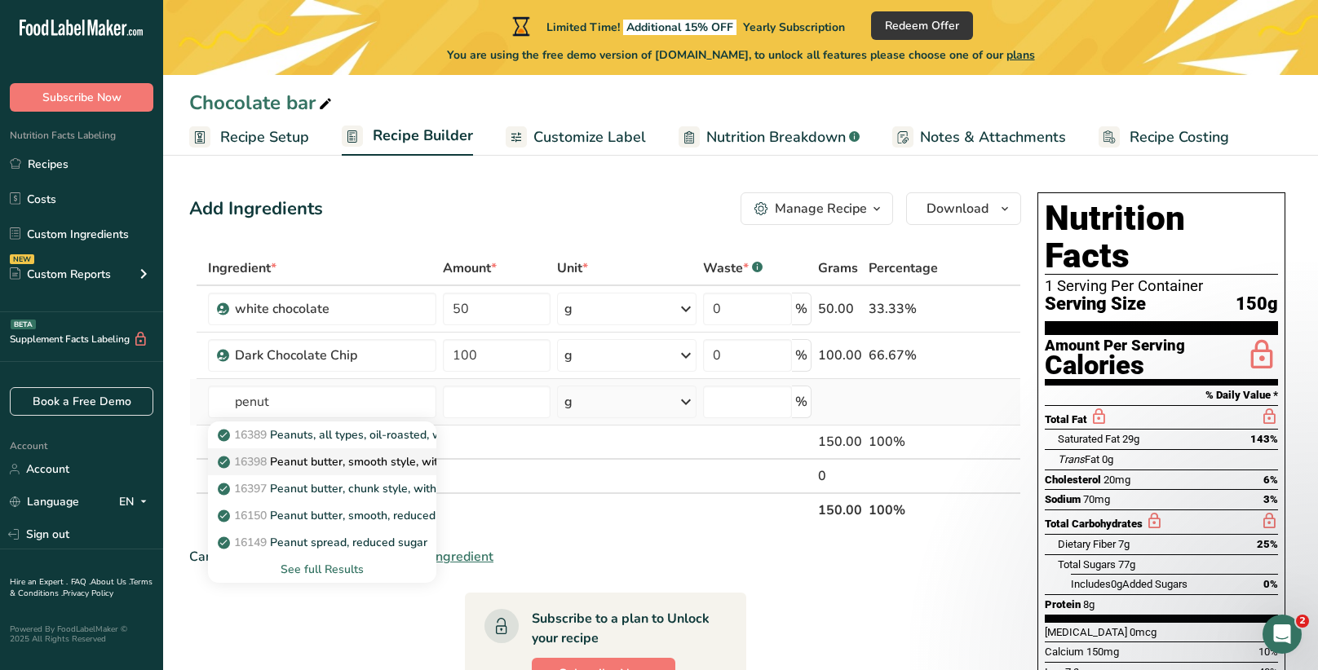
click at [310, 450] on link "16398 Peanut butter, smooth style, without salt" at bounding box center [322, 462] width 229 height 27
type input "Peanut butter, smooth style, without salt"
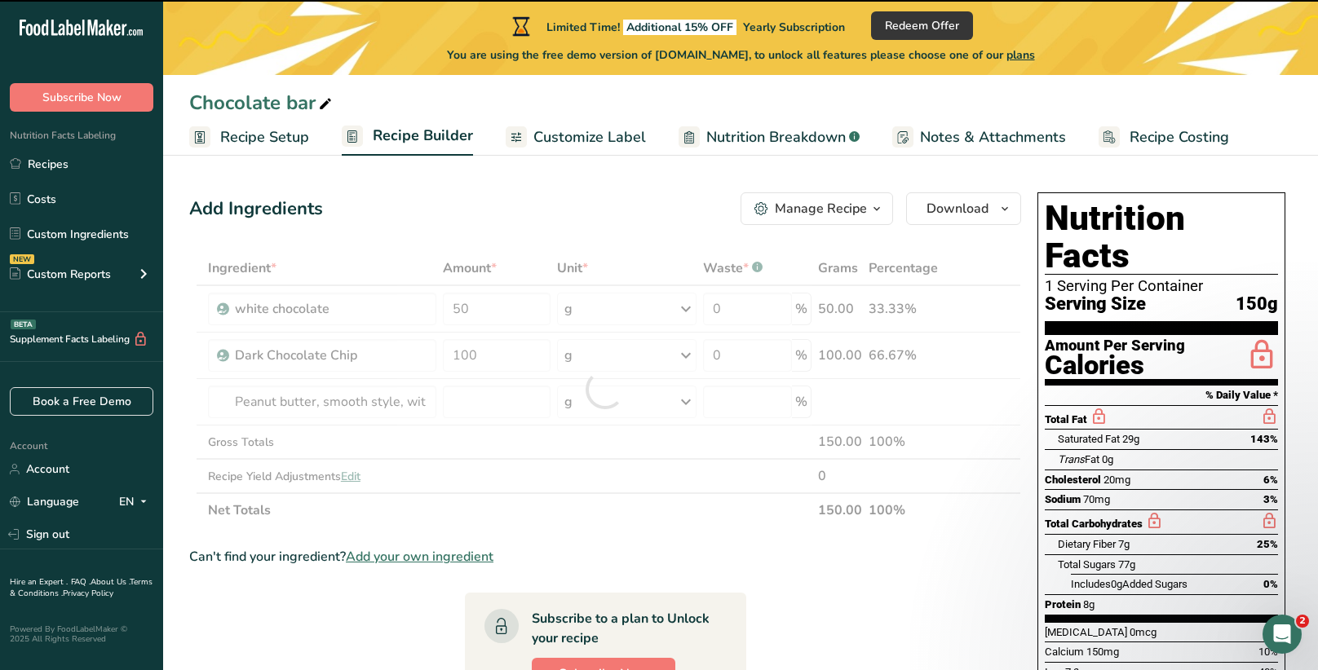
type input "0"
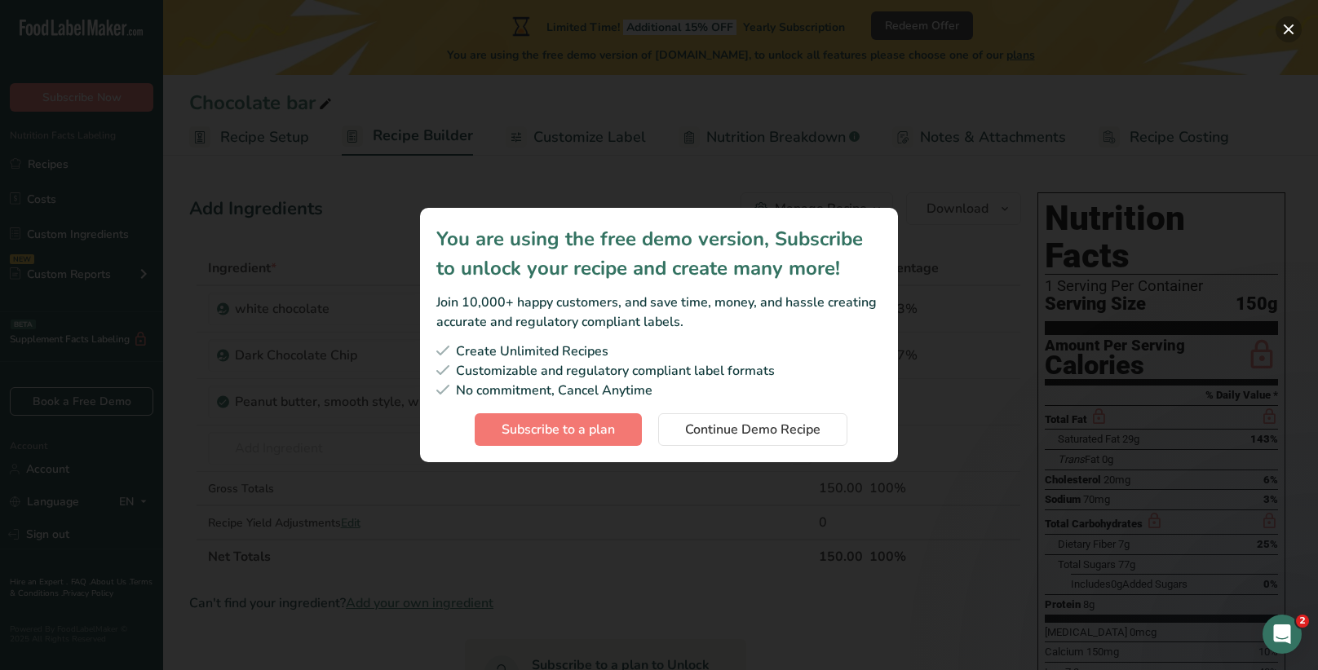
click at [1279, 37] on button "Subscription modal" at bounding box center [1289, 29] width 26 height 26
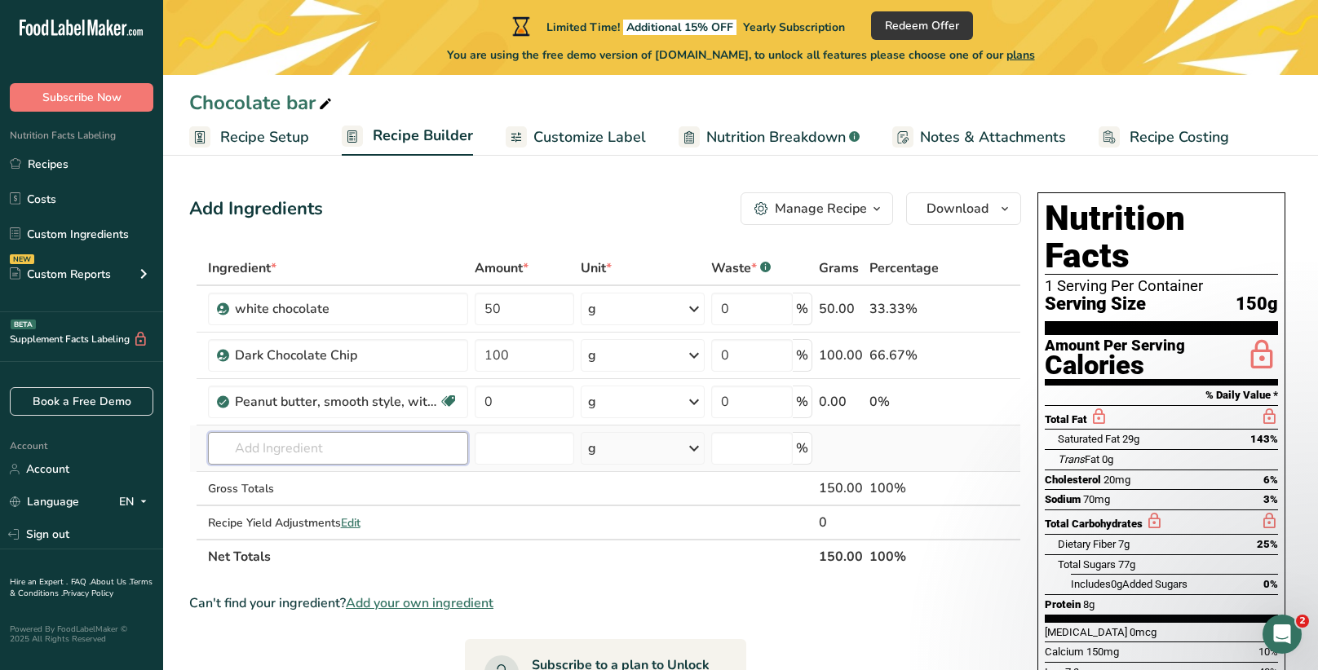
click at [305, 444] on input "text" at bounding box center [338, 448] width 260 height 33
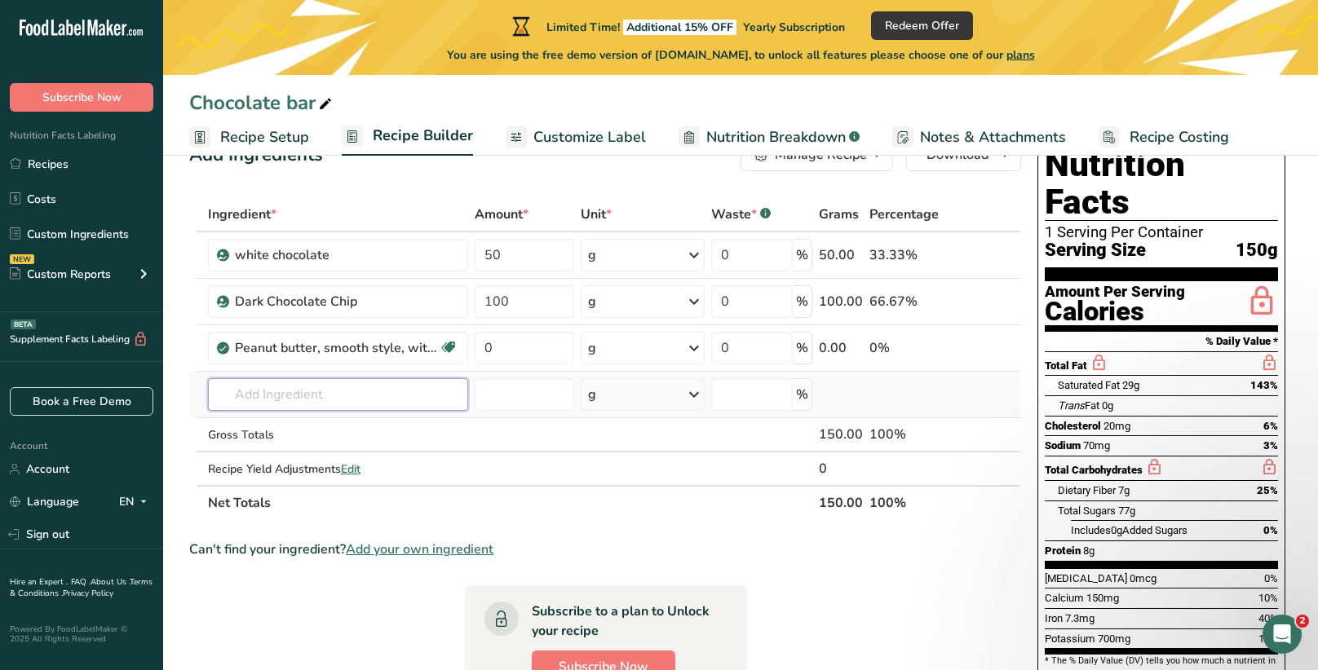
scroll to position [56, 0]
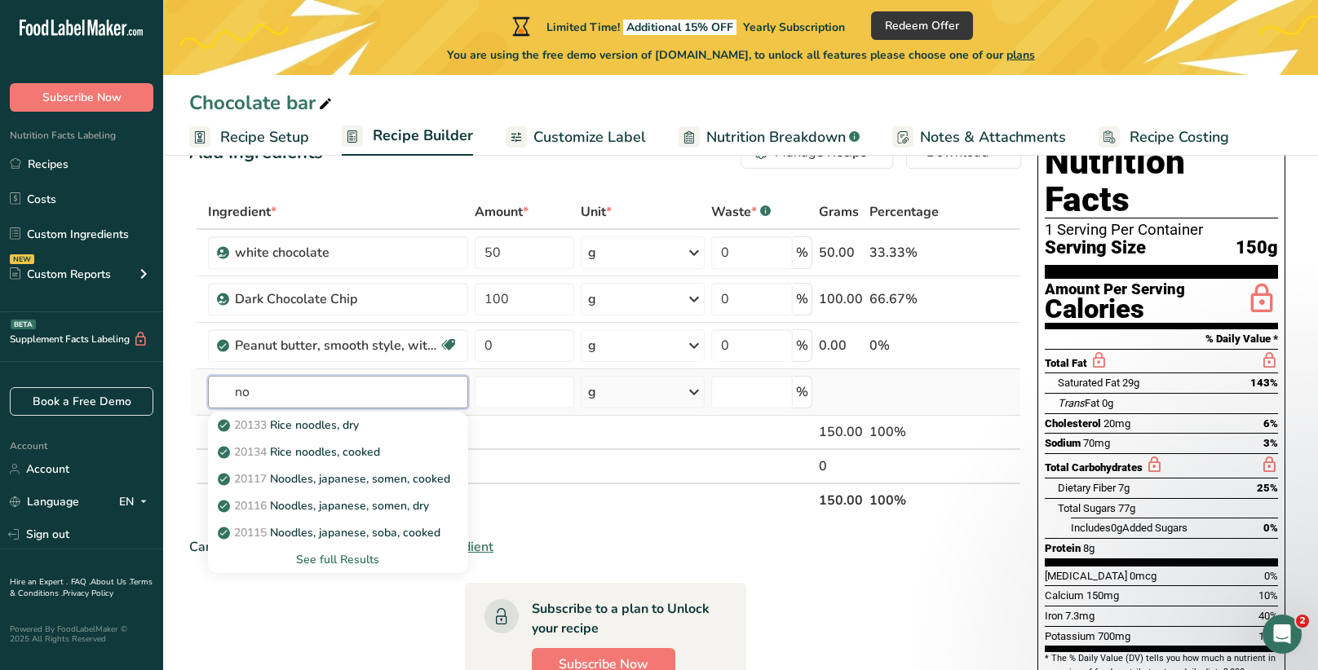
type input "n"
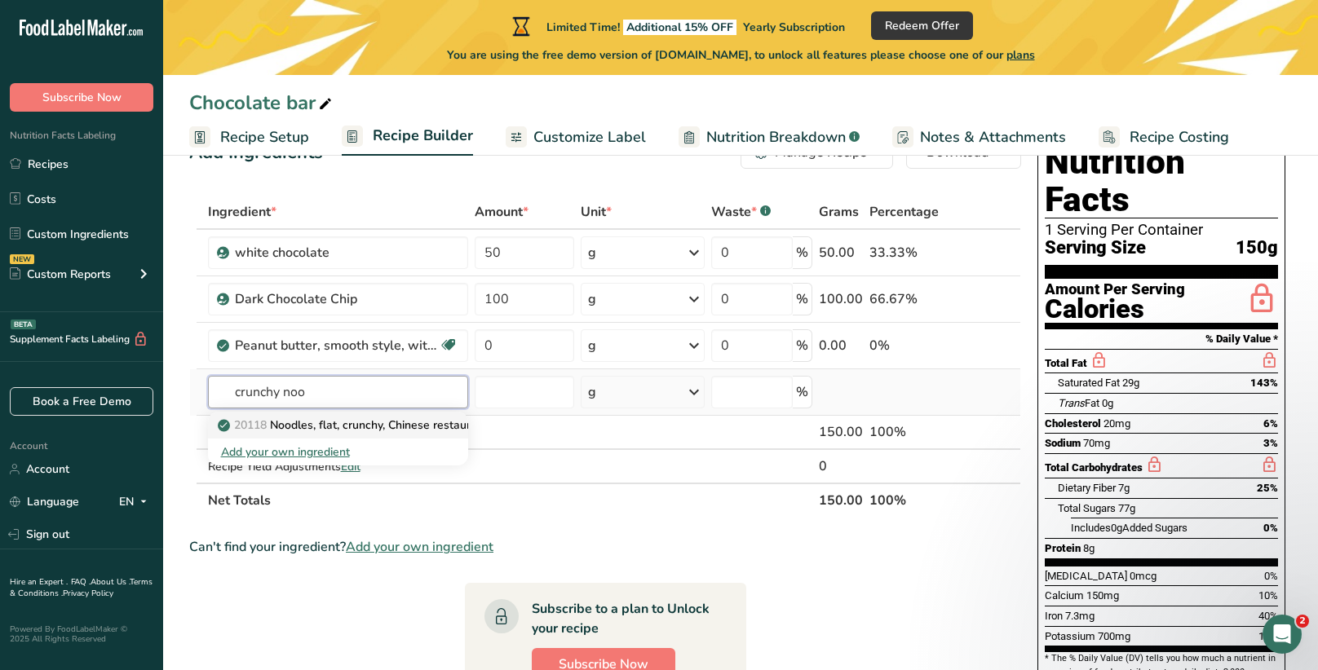
type input "crunchy noo"
click at [347, 419] on p "20118 Noodles, flat, crunchy, Chinese restaurant" at bounding box center [354, 425] width 267 height 17
type input "Noodles, flat, crunchy, Chinese restaurant"
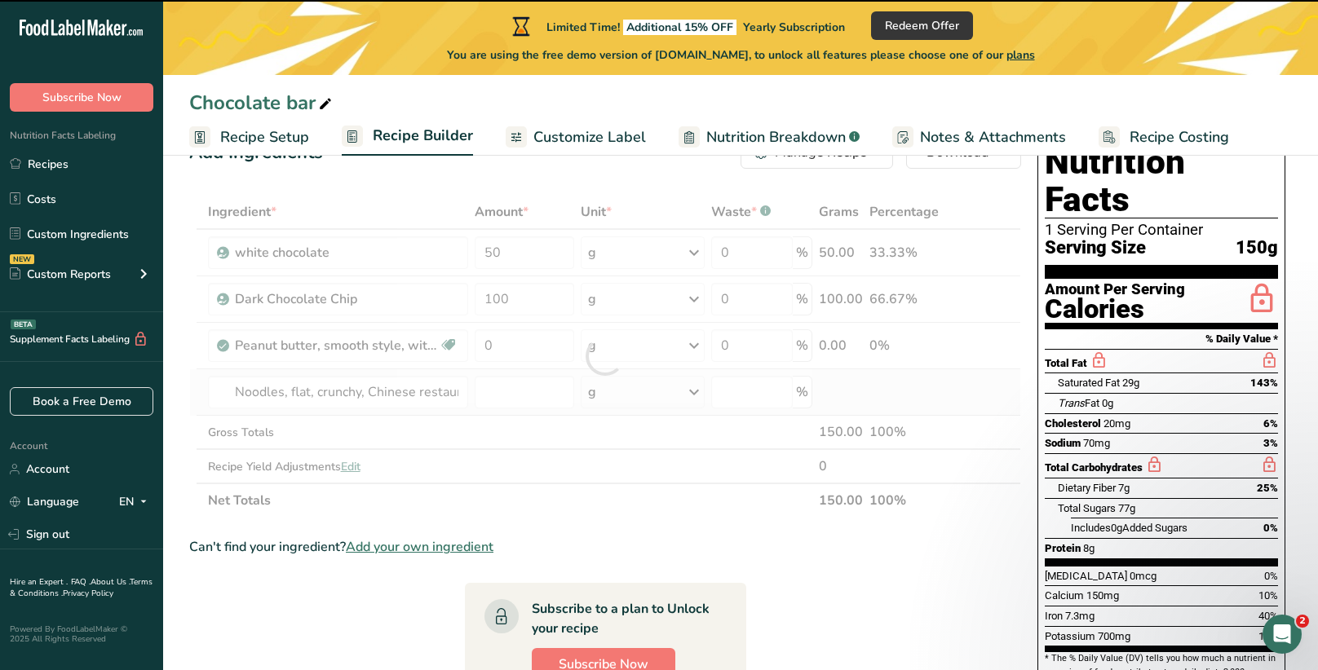
type input "0"
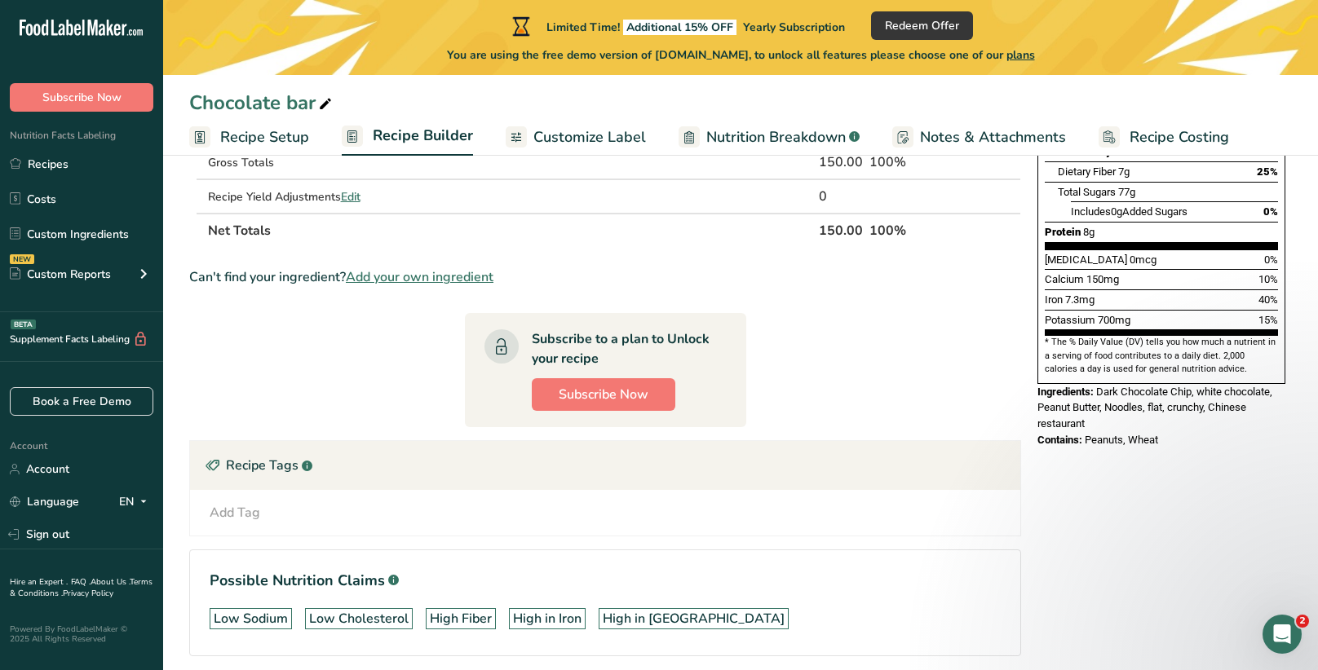
scroll to position [434, 0]
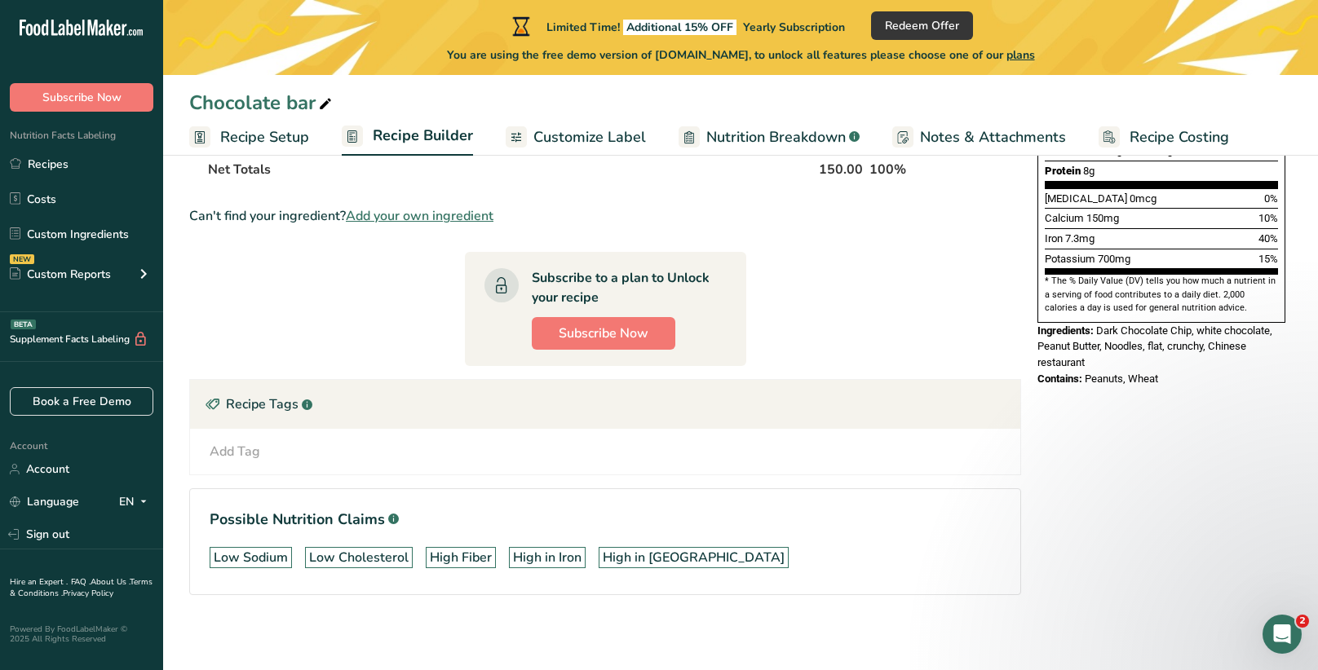
click at [434, 459] on div "Add Tag Standard Tags Custom Tags Source of Antioxidants [MEDICAL_DATA] Effect …" at bounding box center [605, 452] width 830 height 46
click at [568, 136] on span "Customize Label" at bounding box center [589, 137] width 113 height 22
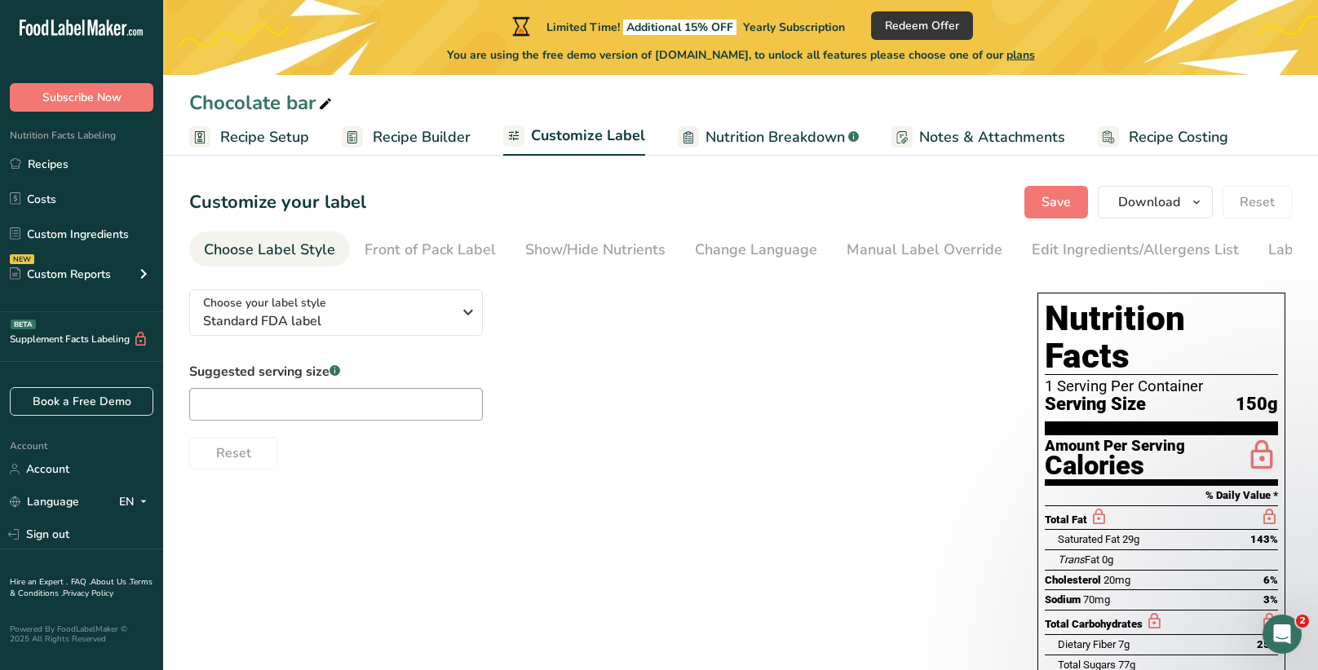
click at [1042, 322] on div "Nutrition Facts 1 Serving Per Container Serving Size 150g Amount Per Serving Ca…" at bounding box center [1161, 575] width 248 height 564
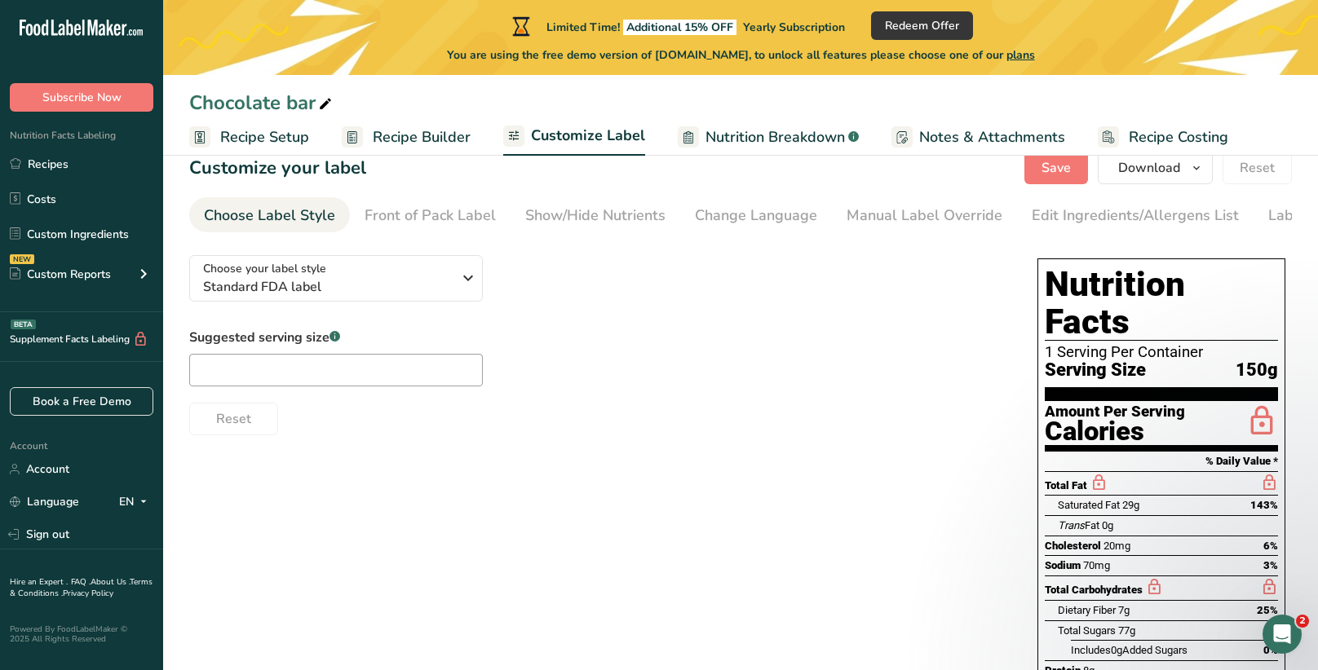
scroll to position [35, 0]
click at [765, 135] on span "Nutrition Breakdown" at bounding box center [774, 137] width 139 height 22
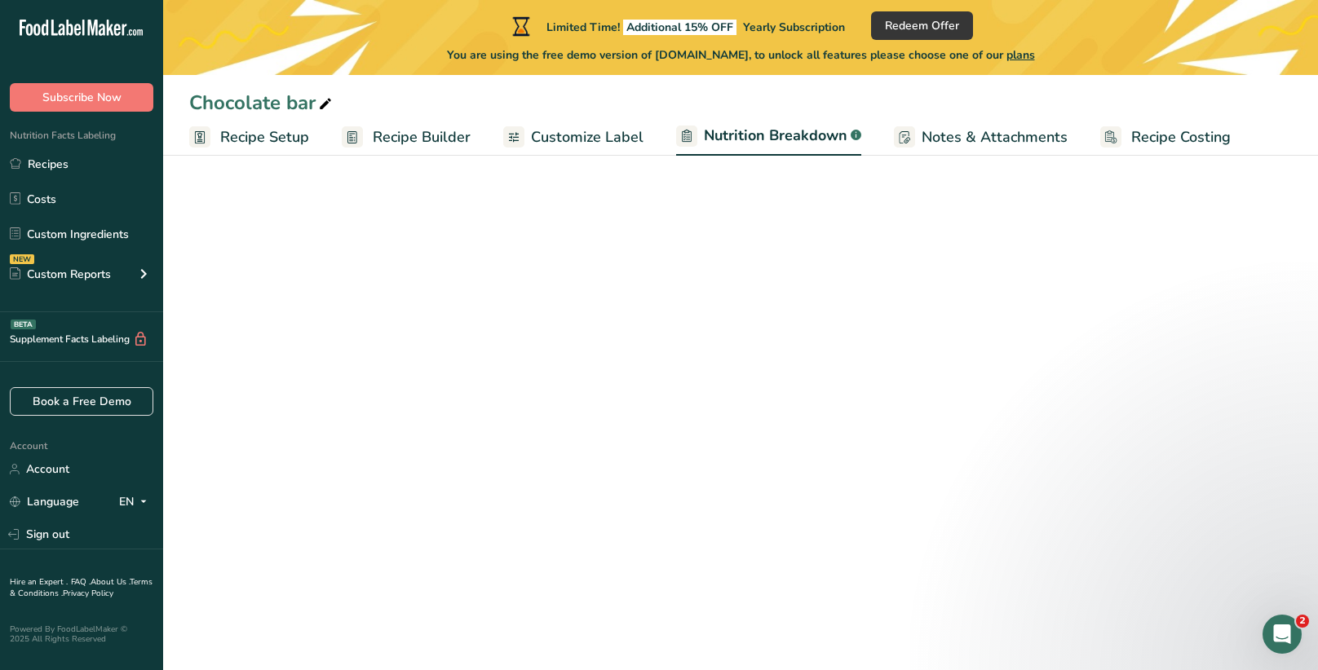
select select "Calories"
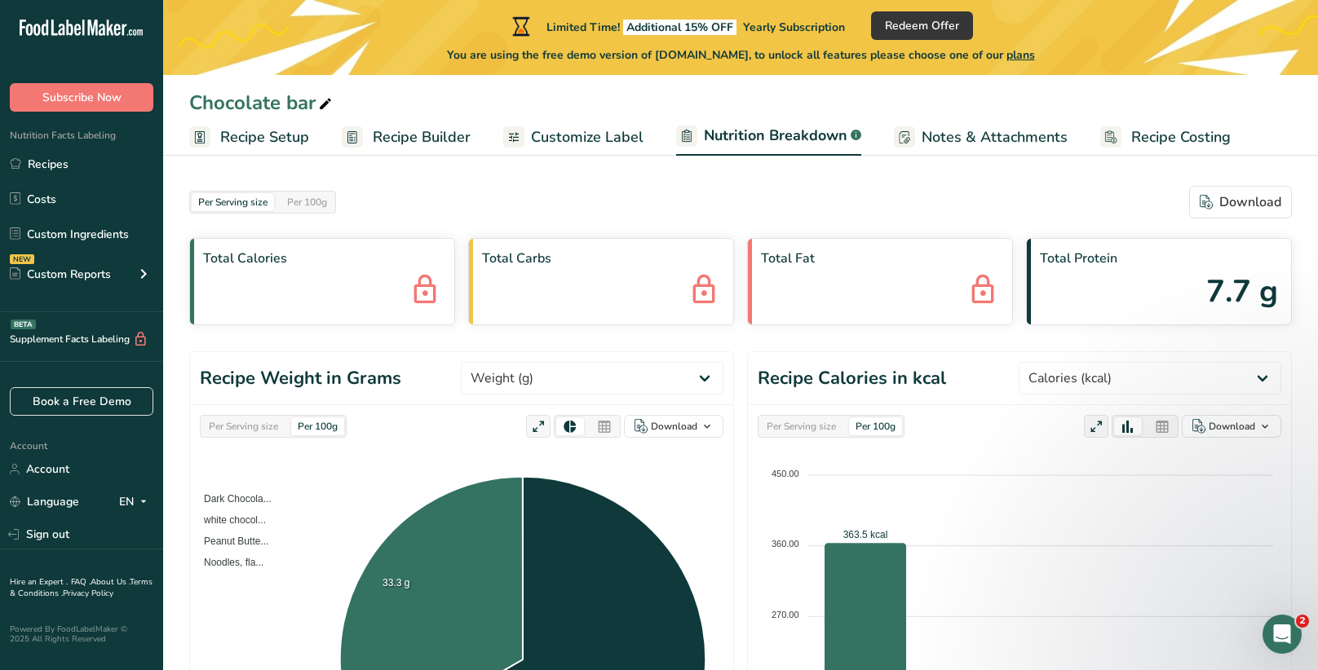
click at [1151, 128] on span "Recipe Costing" at bounding box center [1180, 137] width 99 height 22
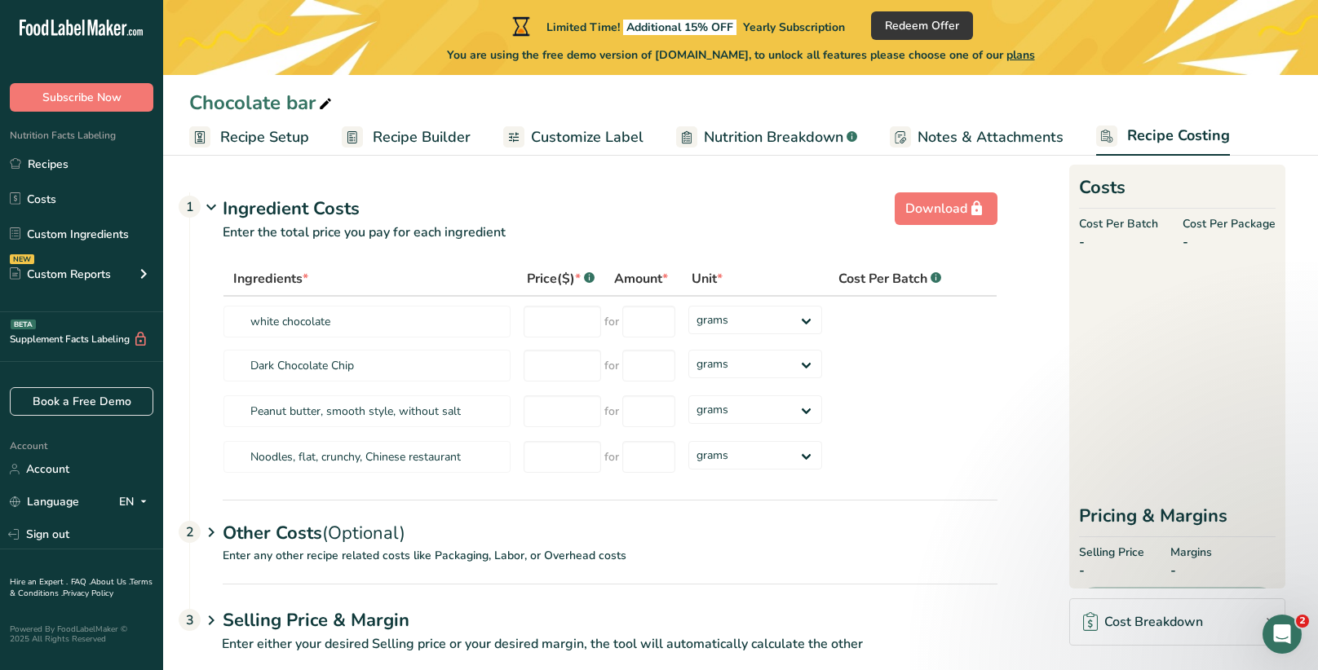
click at [611, 145] on span "Customize Label" at bounding box center [587, 137] width 113 height 22
